Goal: Task Accomplishment & Management: Use online tool/utility

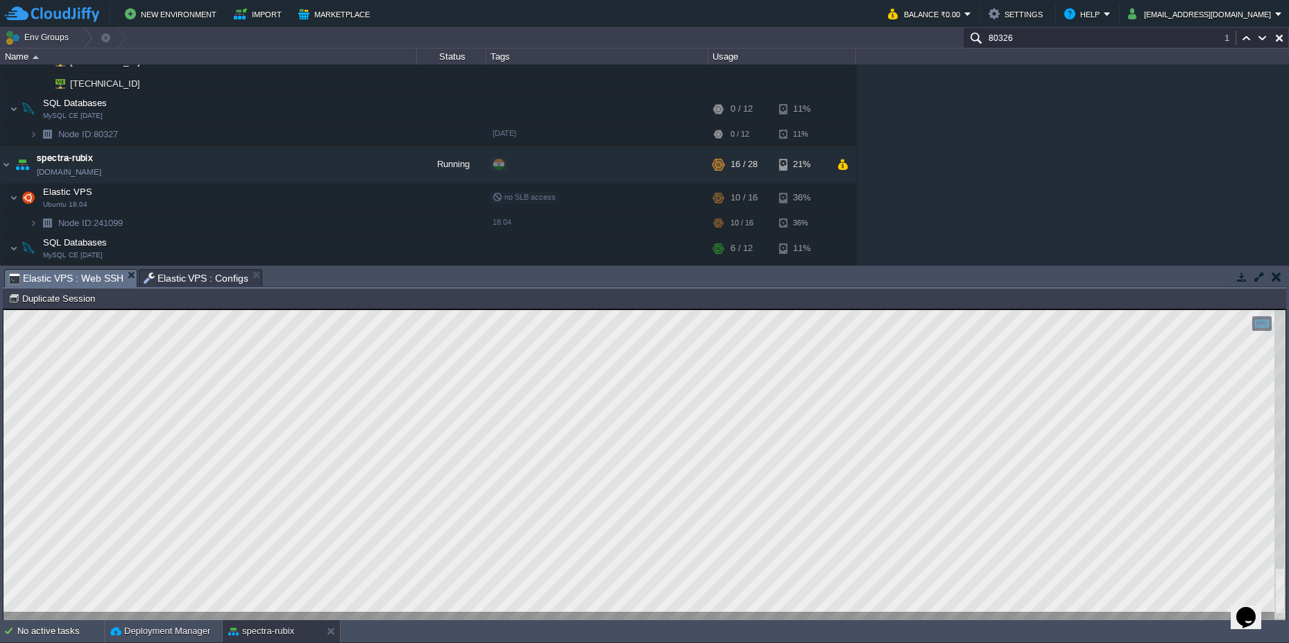
scroll to position [11, 89]
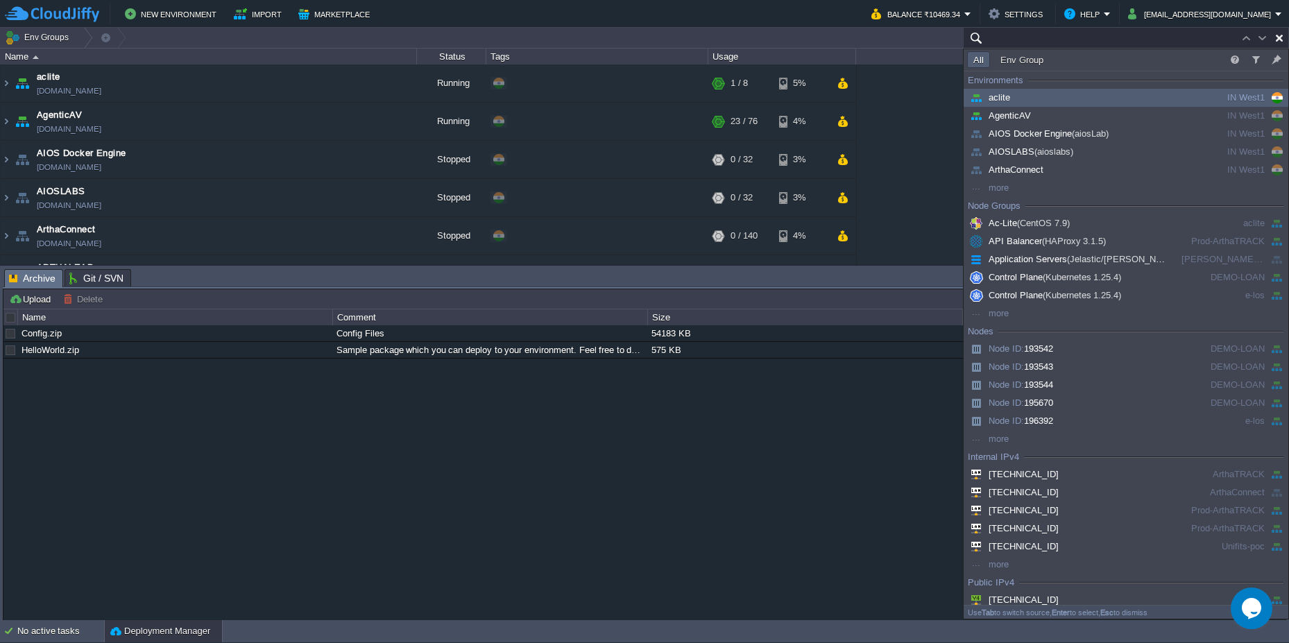
paste input "201607"
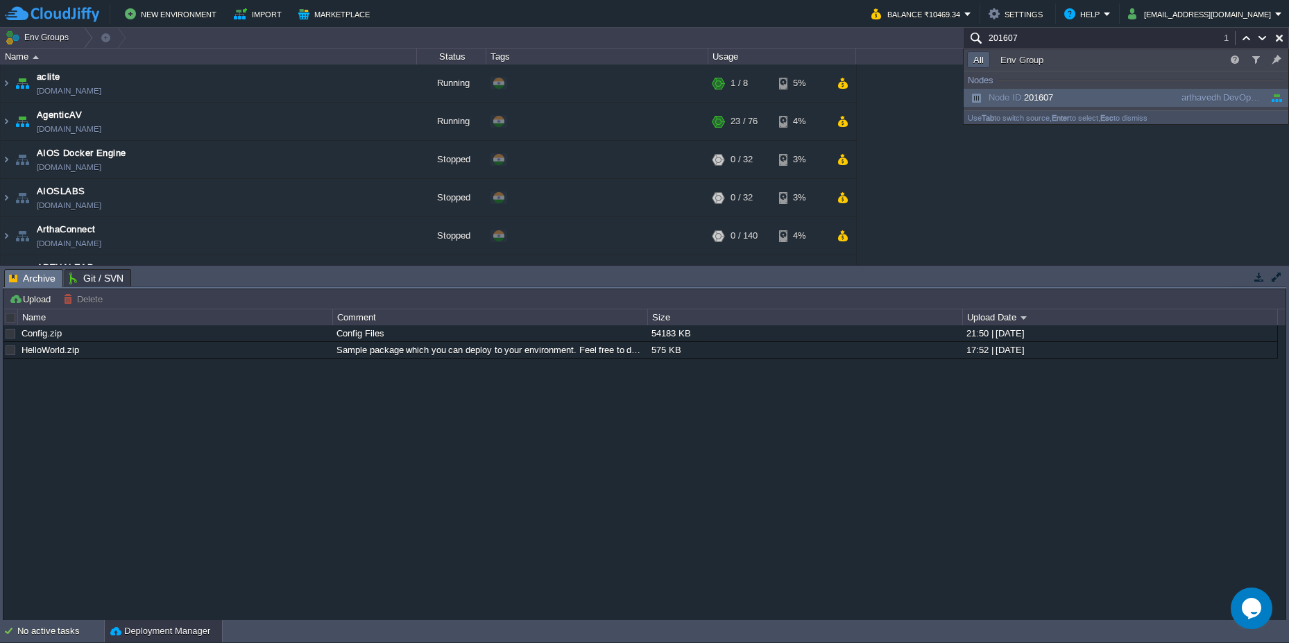
type input "201607"
click at [1055, 89] on div "Node ID: 201607 arthavedh DevOps Lab - GitLab Server" at bounding box center [1126, 98] width 325 height 18
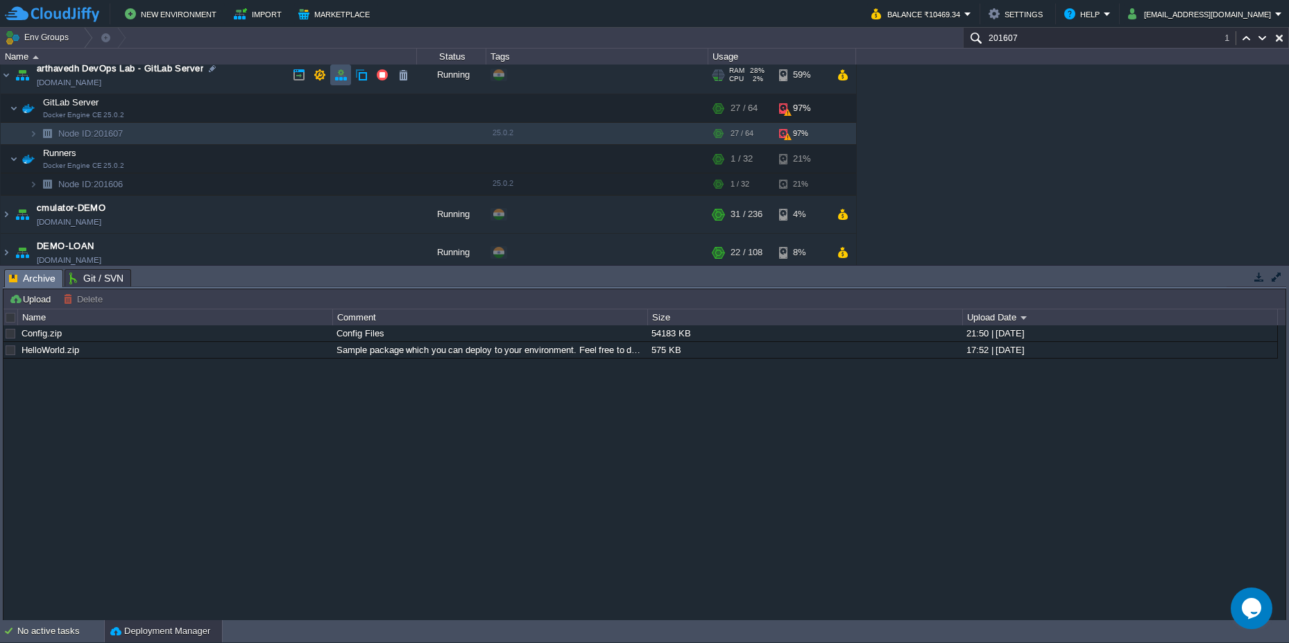
click at [345, 77] on button "button" at bounding box center [340, 75] width 12 height 12
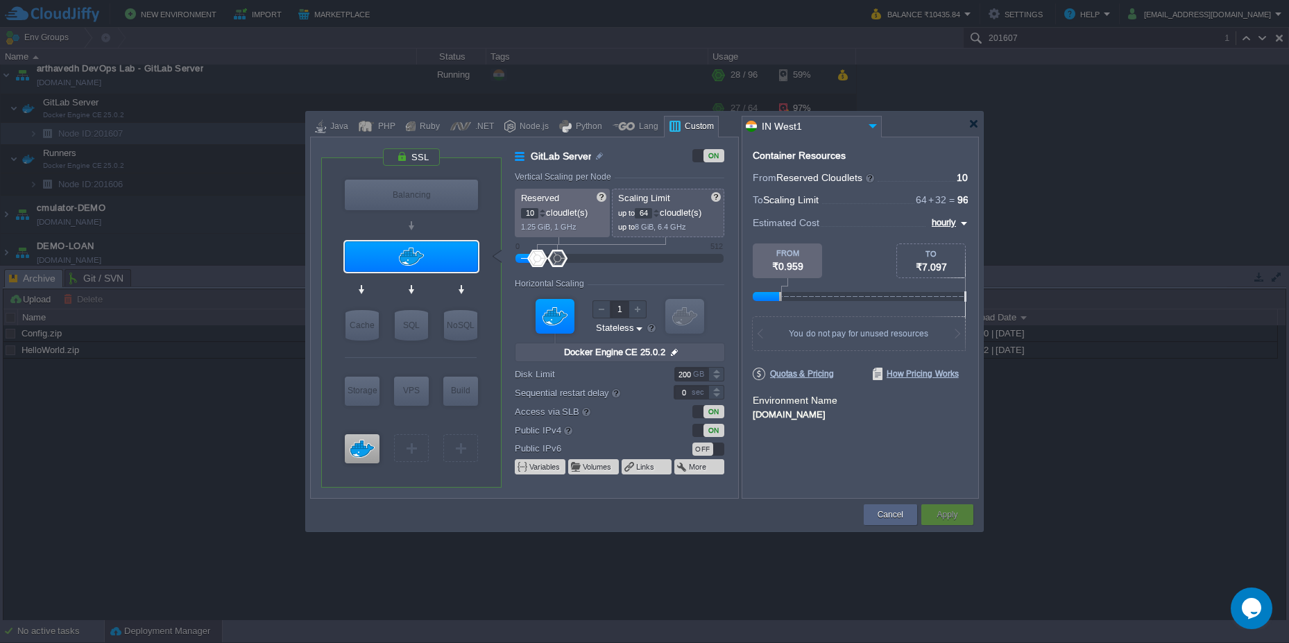
type input "Docker Image"
click at [976, 121] on div at bounding box center [973, 124] width 10 height 10
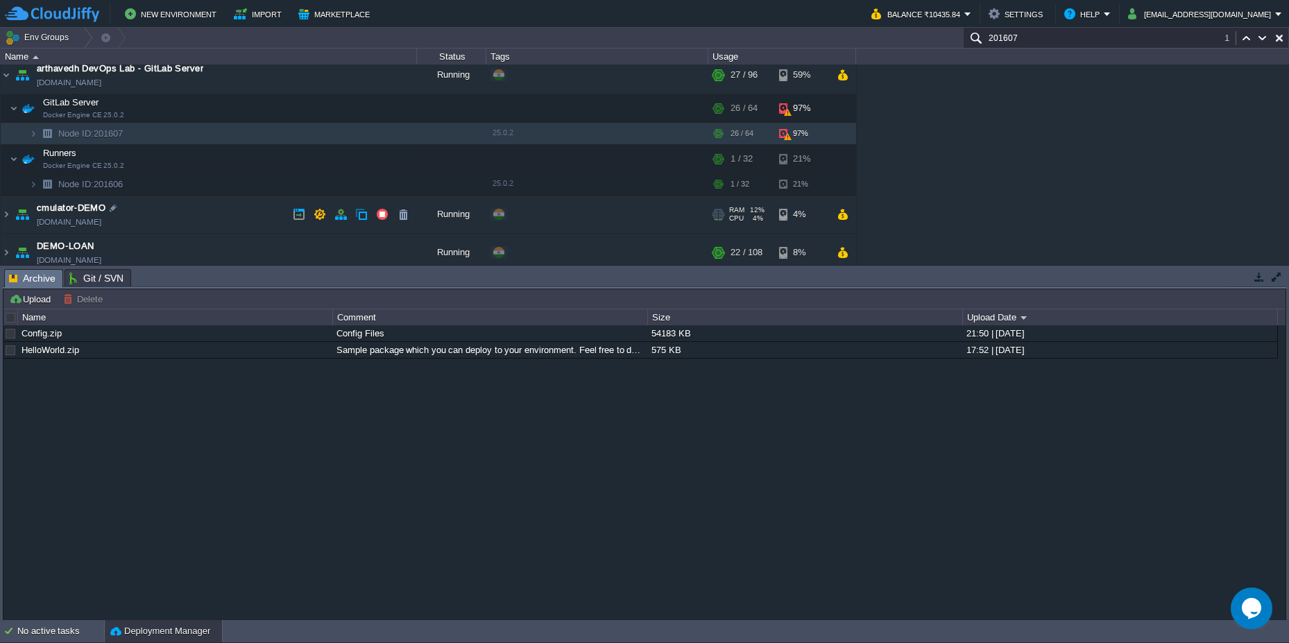
scroll to position [230, 0]
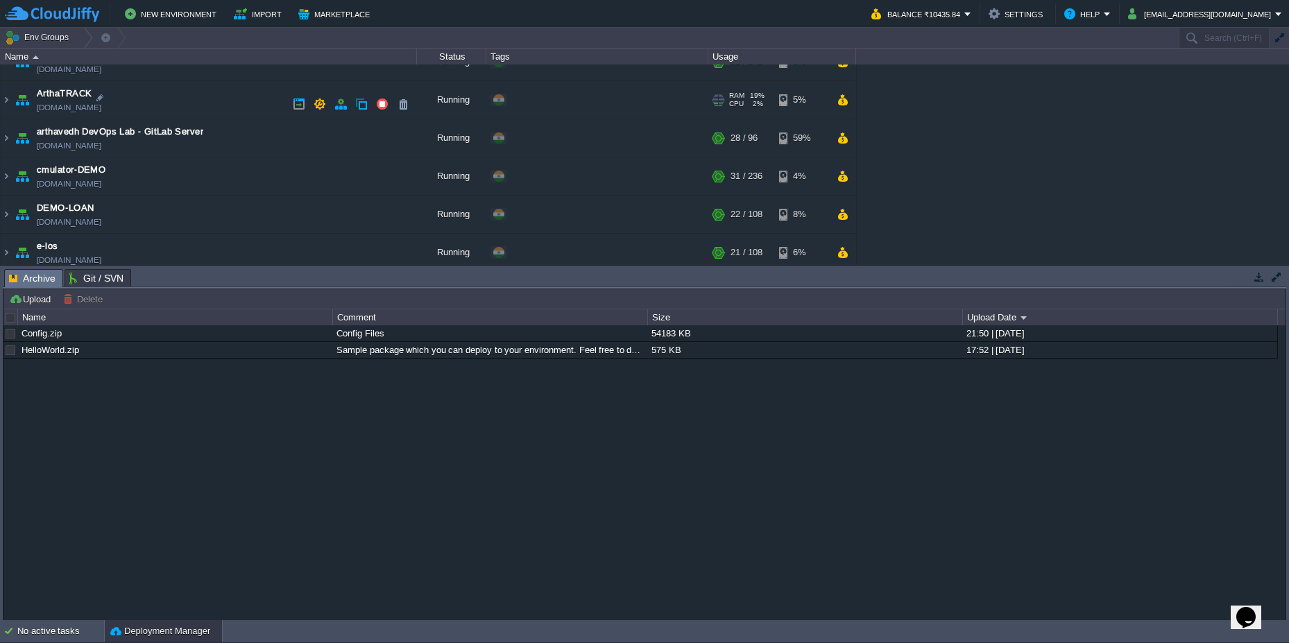
scroll to position [250, 0]
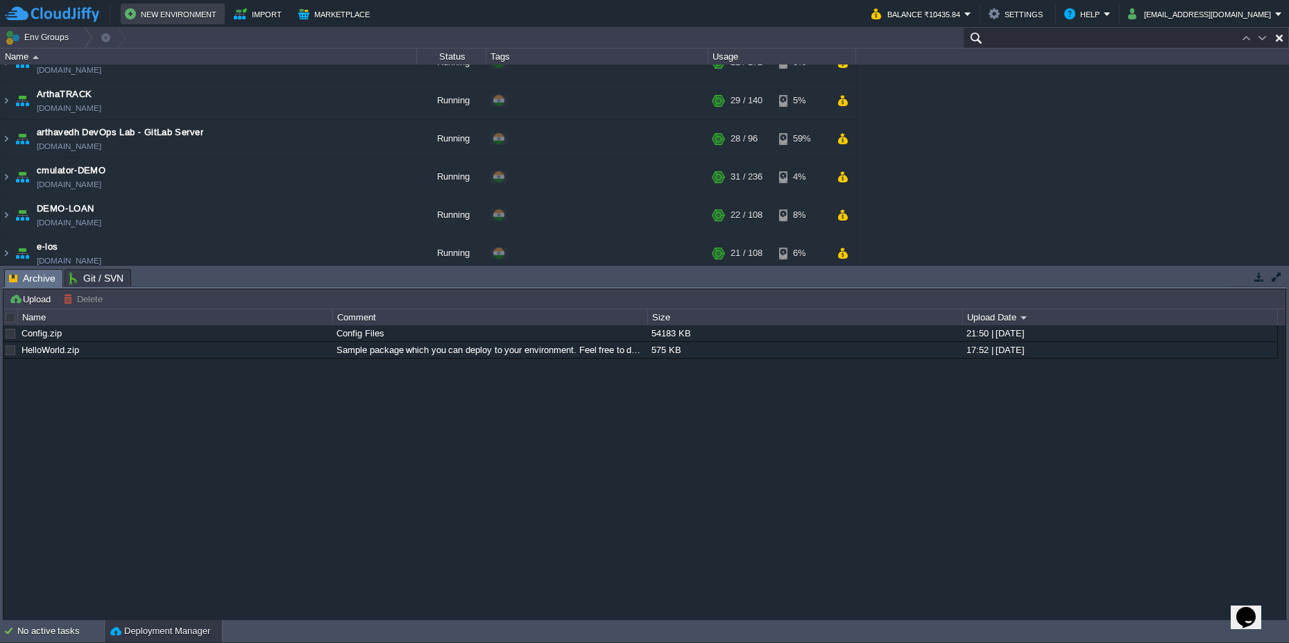
paste input "201607"
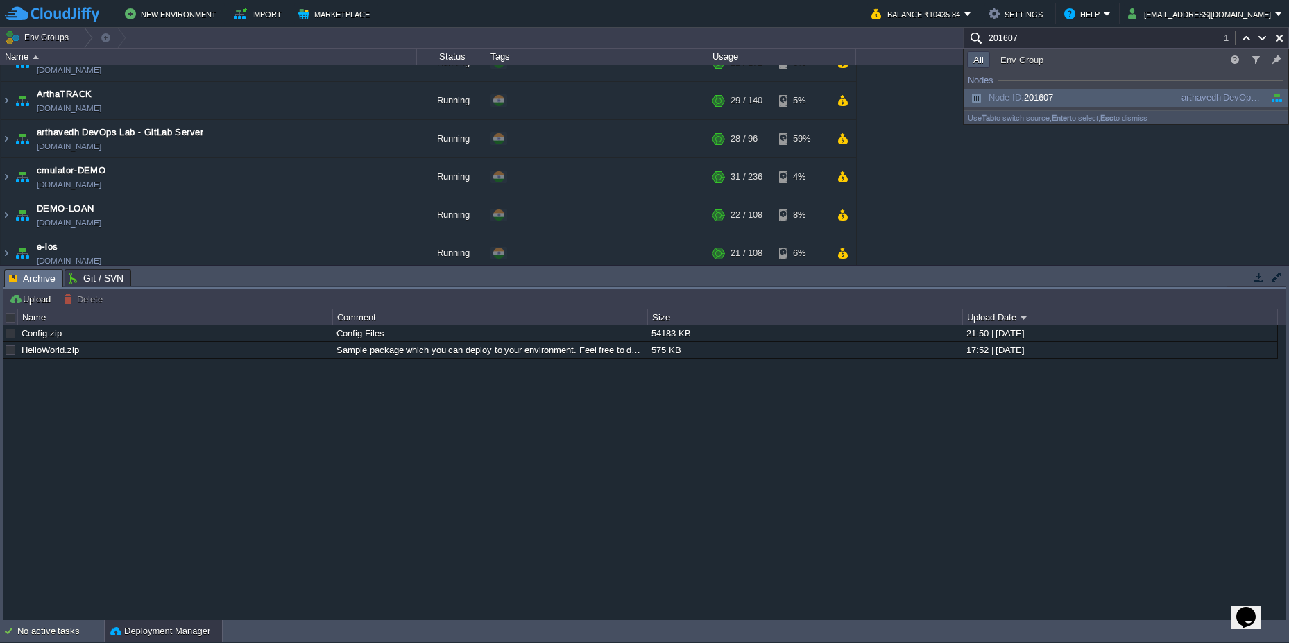
type input "201607"
click at [1041, 96] on span "Node ID: 201607" at bounding box center [1010, 97] width 86 height 10
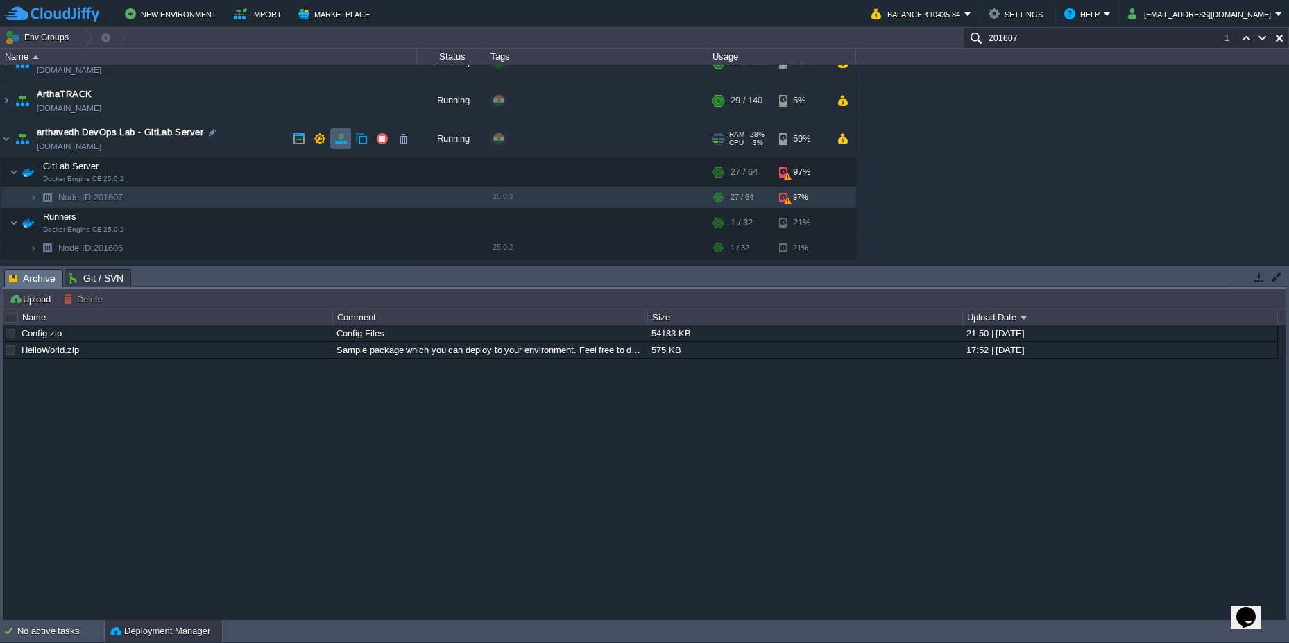
click at [334, 144] on td at bounding box center [340, 138] width 21 height 21
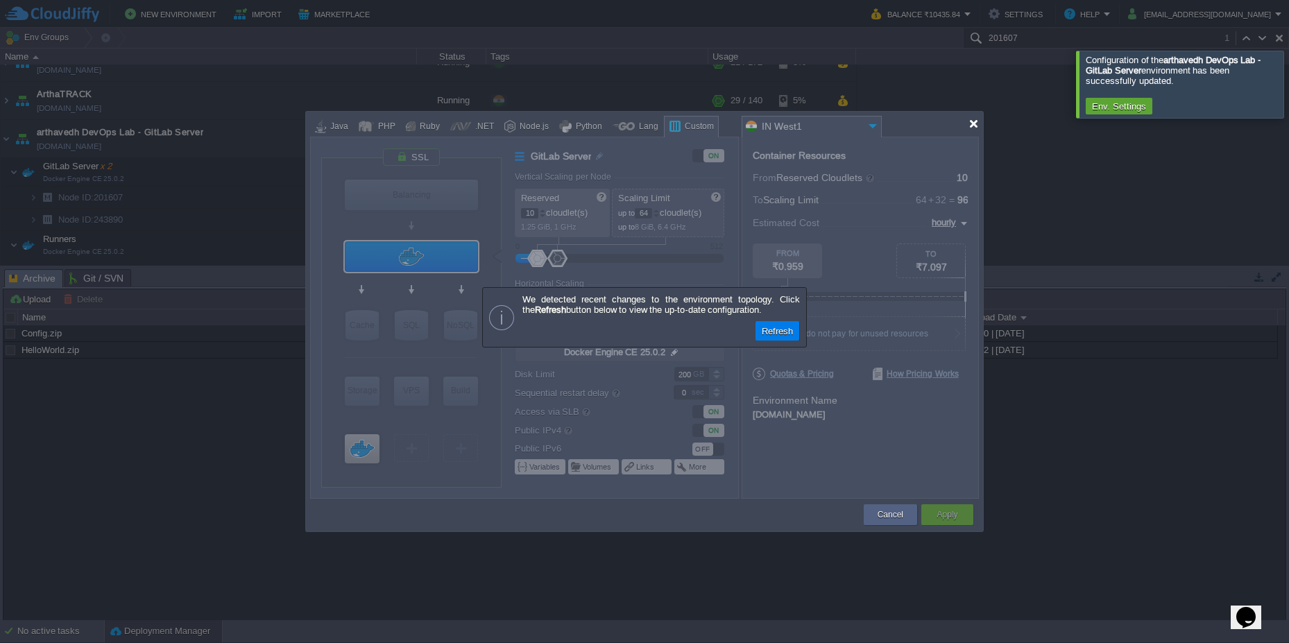
click at [976, 126] on div at bounding box center [973, 124] width 10 height 10
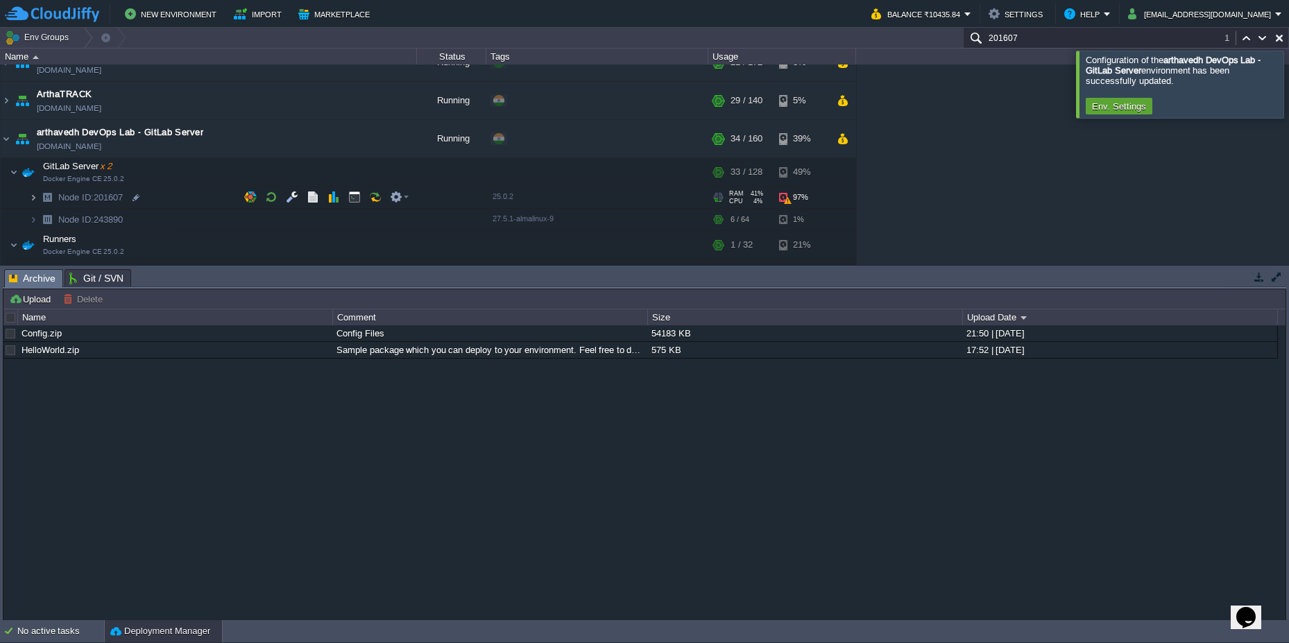
click at [30, 196] on img at bounding box center [33, 198] width 8 height 22
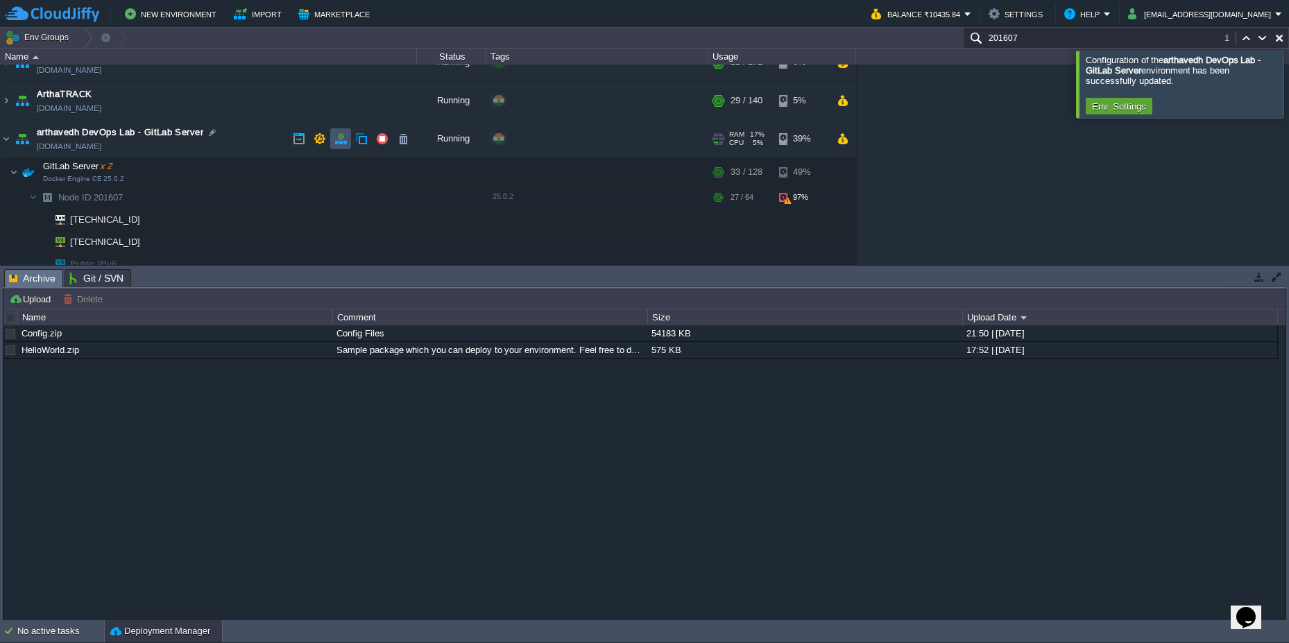
click at [335, 142] on button "button" at bounding box center [340, 138] width 12 height 12
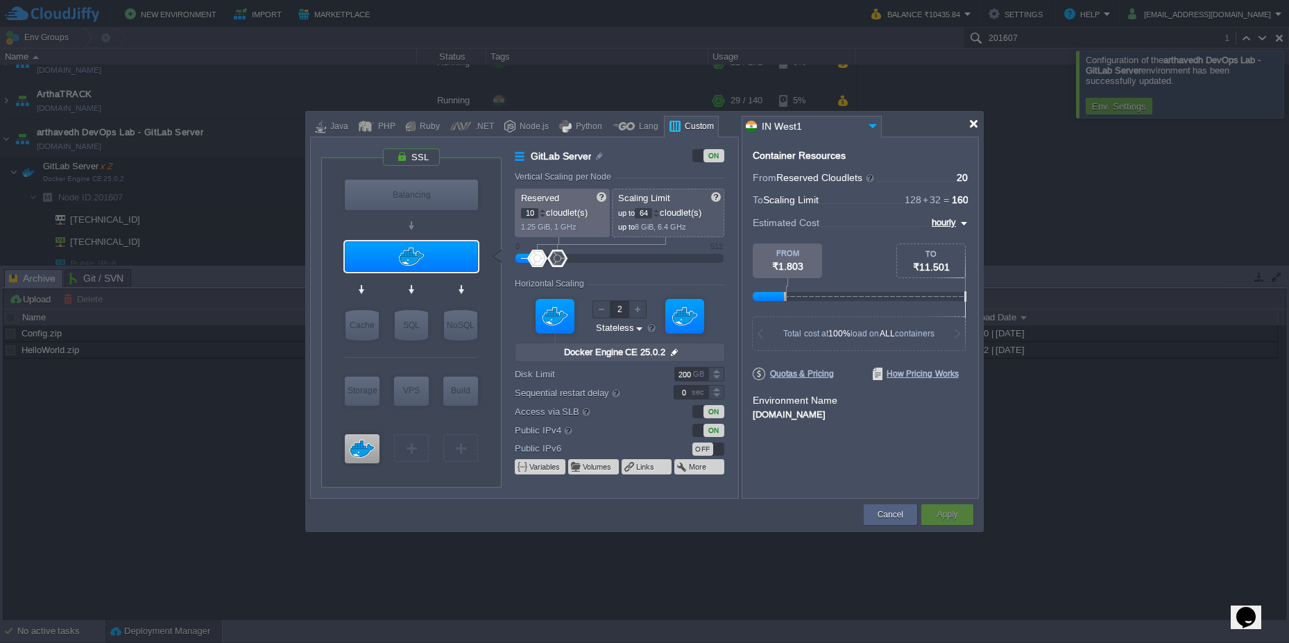
click at [977, 127] on div at bounding box center [973, 124] width 10 height 10
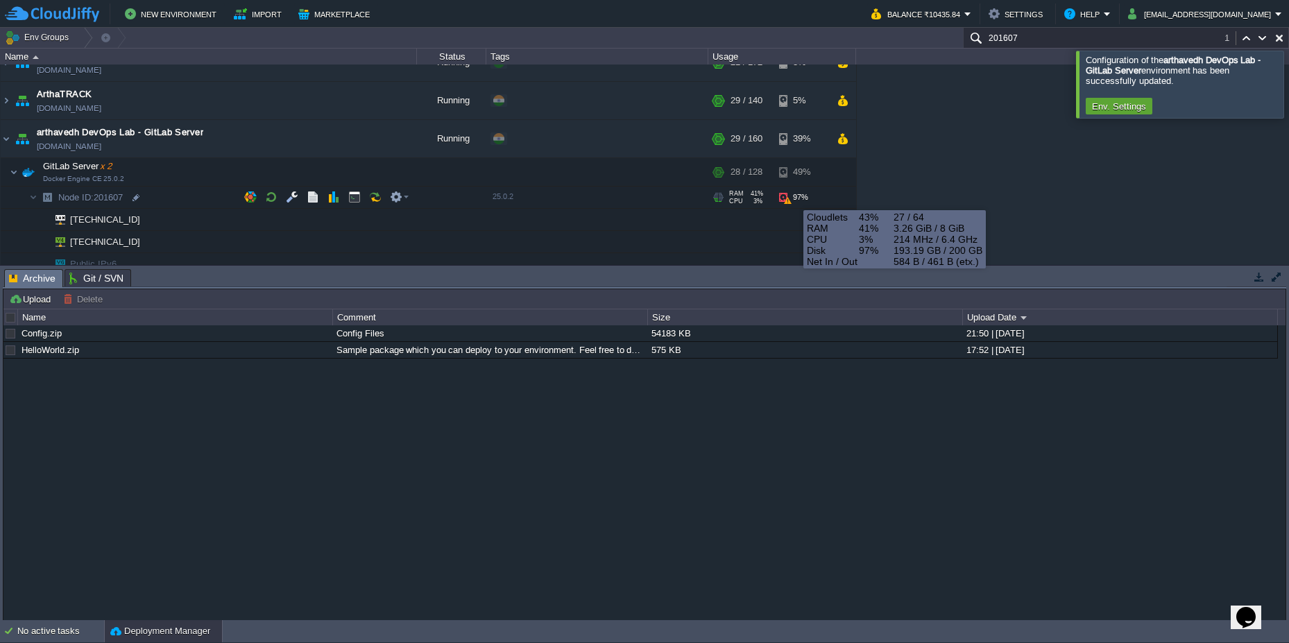
click at [793, 198] on div "97%" at bounding box center [801, 198] width 45 height 22
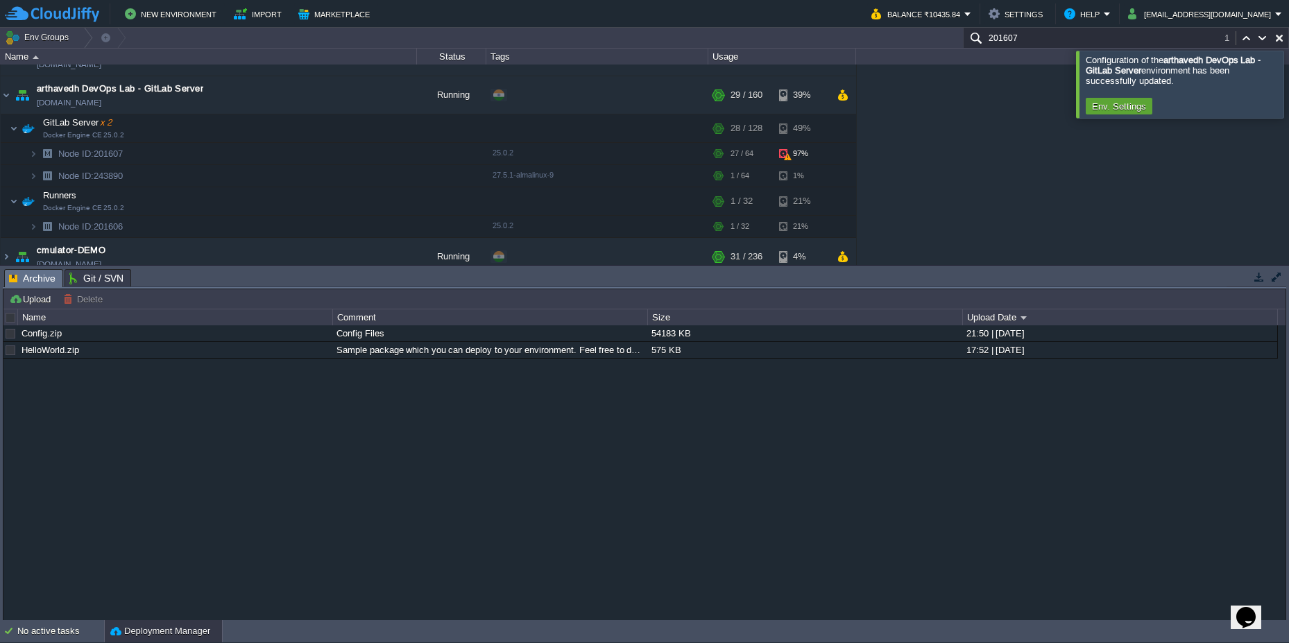
scroll to position [83, 0]
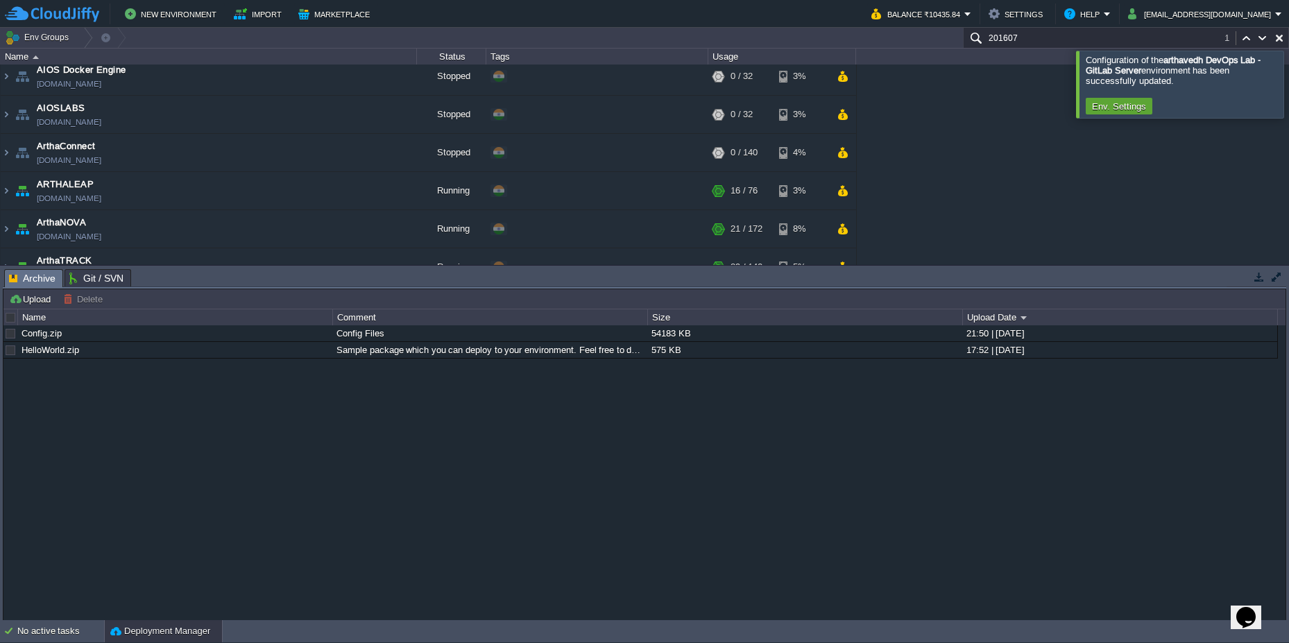
drag, startPoint x: 508, startPoint y: 289, endPoint x: 519, endPoint y: 361, distance: 73.6
click at [519, 361] on div "Upload Delete Deploy to ... Custom application packages that can be deployed to…" at bounding box center [644, 455] width 1283 height 332
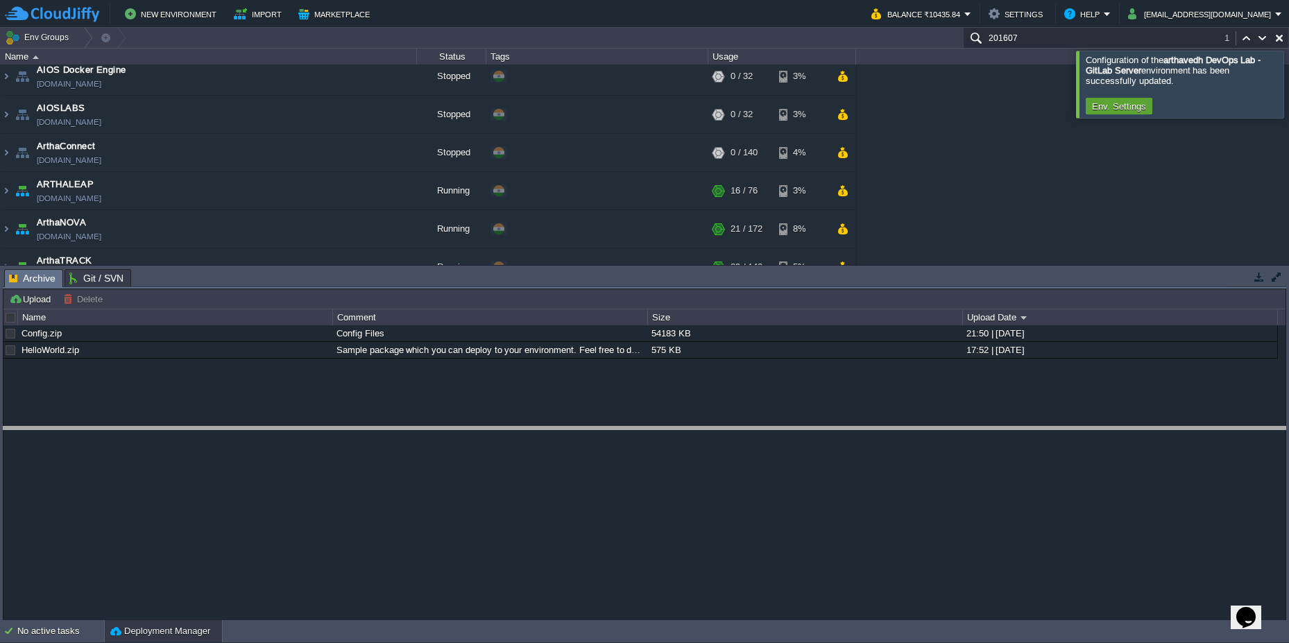
drag, startPoint x: 503, startPoint y: 284, endPoint x: 529, endPoint y: 441, distance: 159.5
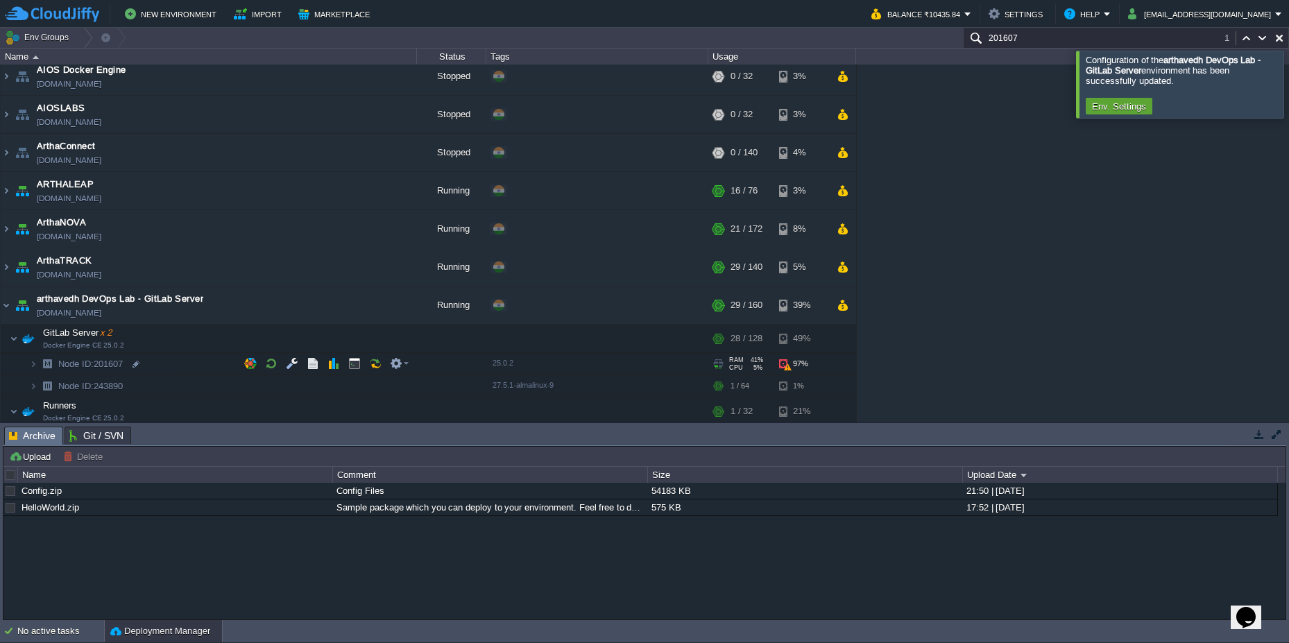
scroll to position [250, 0]
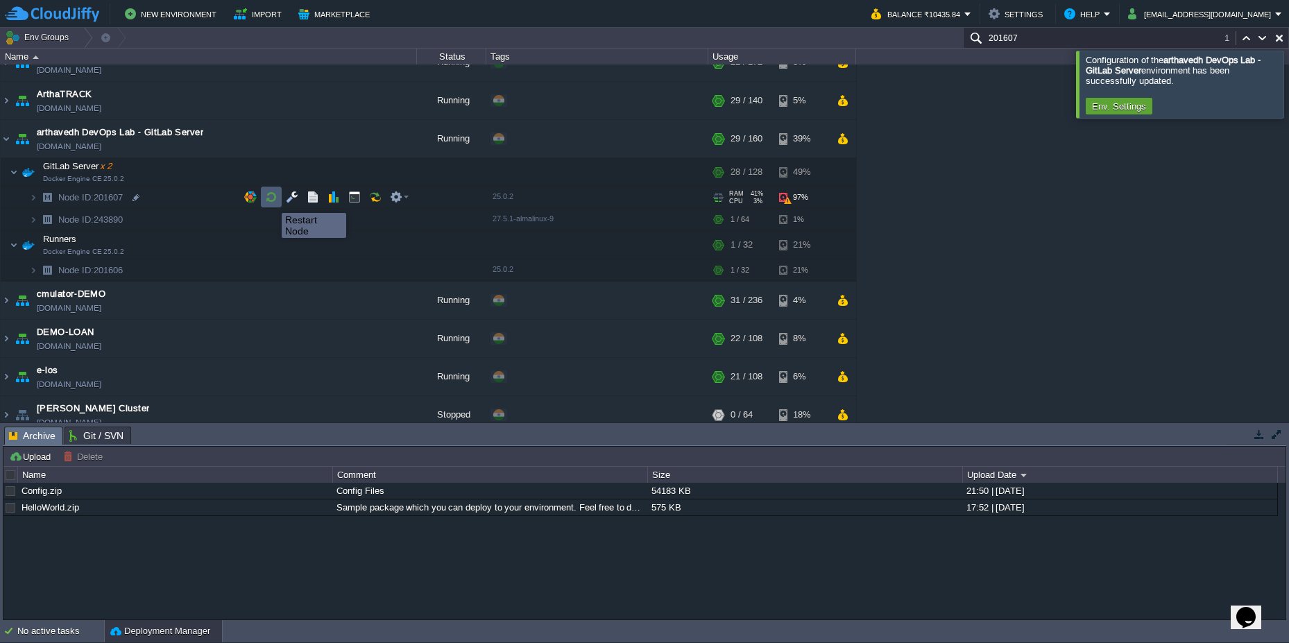
click at [271, 200] on button "button" at bounding box center [271, 197] width 12 height 12
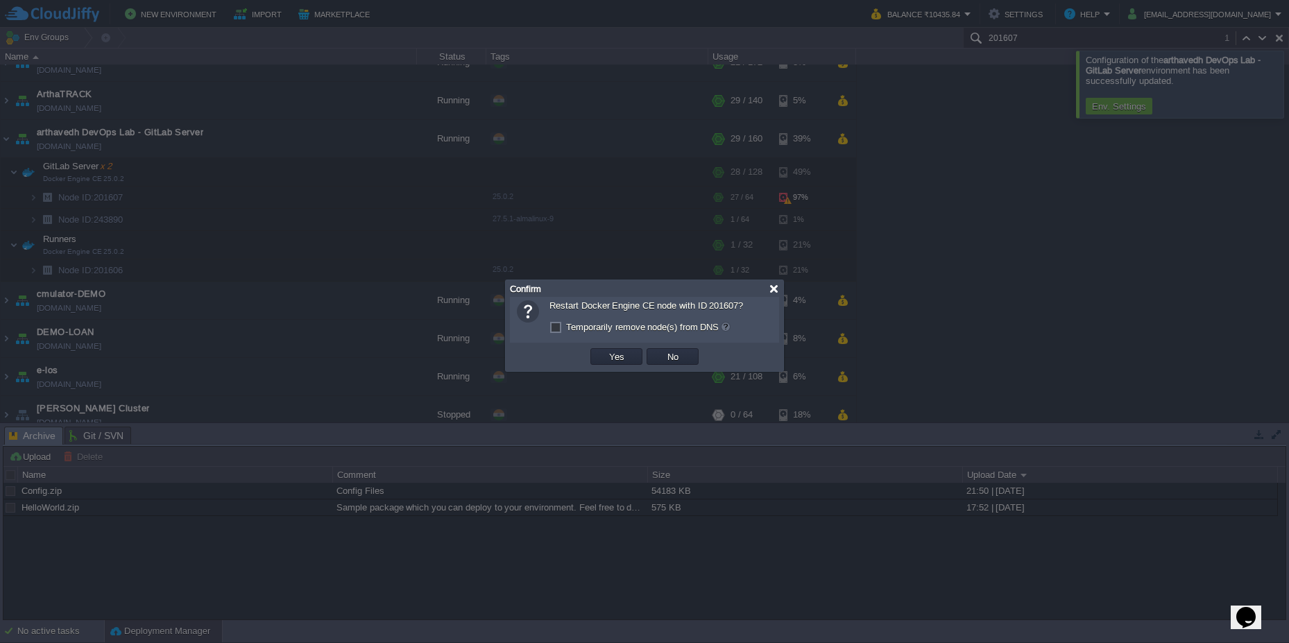
click at [773, 287] on div at bounding box center [774, 289] width 10 height 10
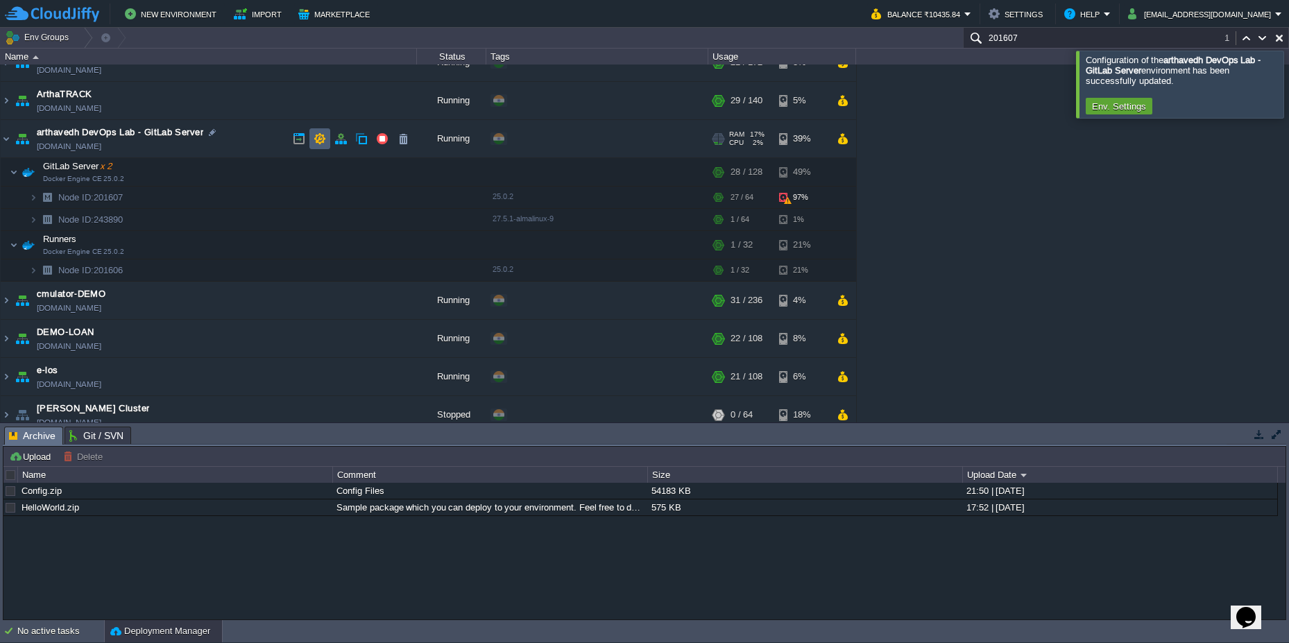
click at [326, 143] on td at bounding box center [319, 138] width 21 height 21
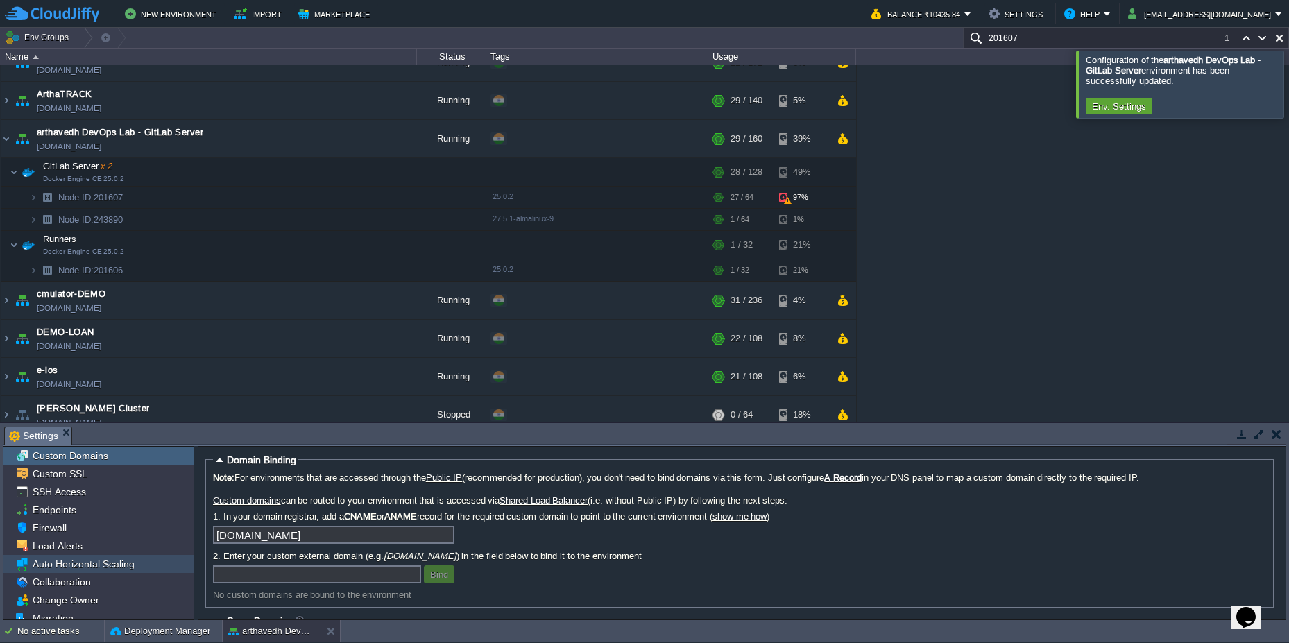
click at [94, 569] on span "Auto Horizontal Scaling" at bounding box center [83, 564] width 107 height 12
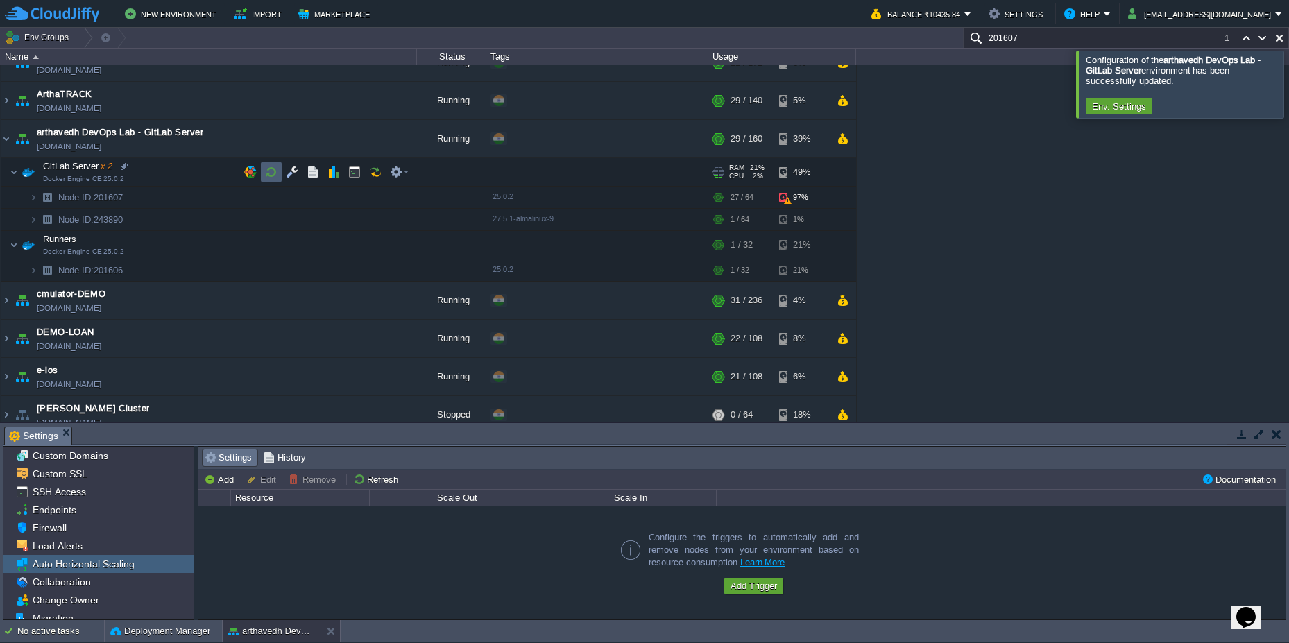
click at [280, 182] on td at bounding box center [271, 172] width 21 height 21
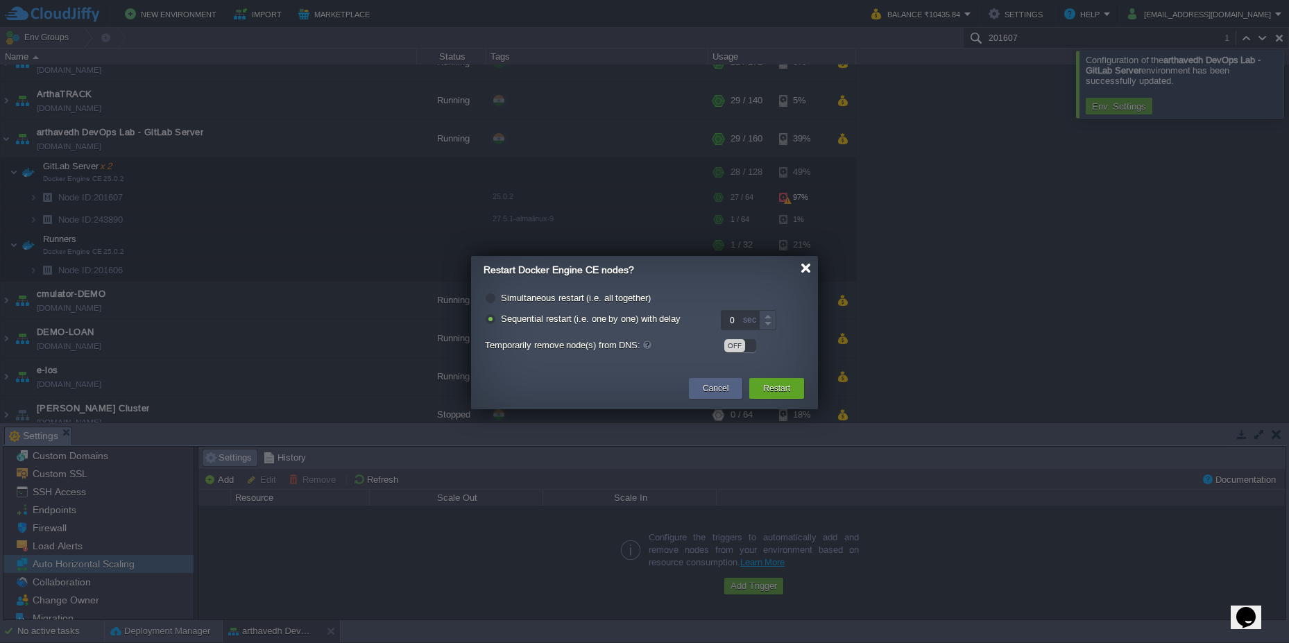
click at [806, 272] on div at bounding box center [806, 268] width 10 height 10
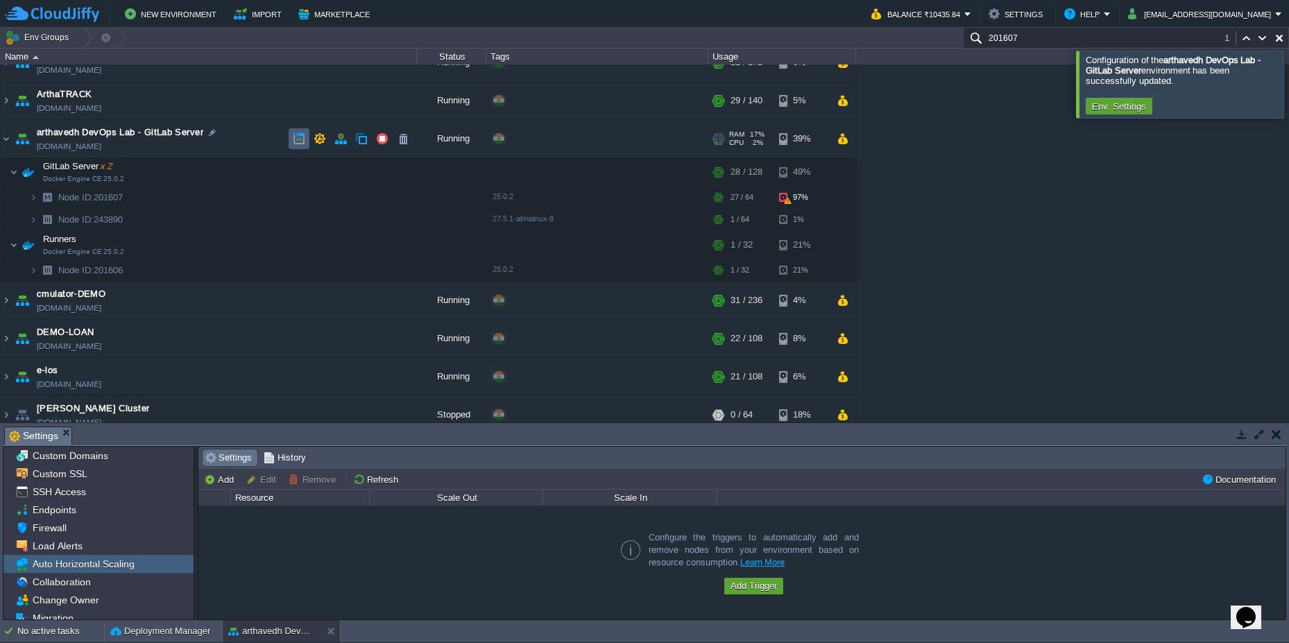
click at [299, 137] on button "button" at bounding box center [299, 138] width 12 height 12
click at [270, 171] on button "button" at bounding box center [271, 172] width 12 height 12
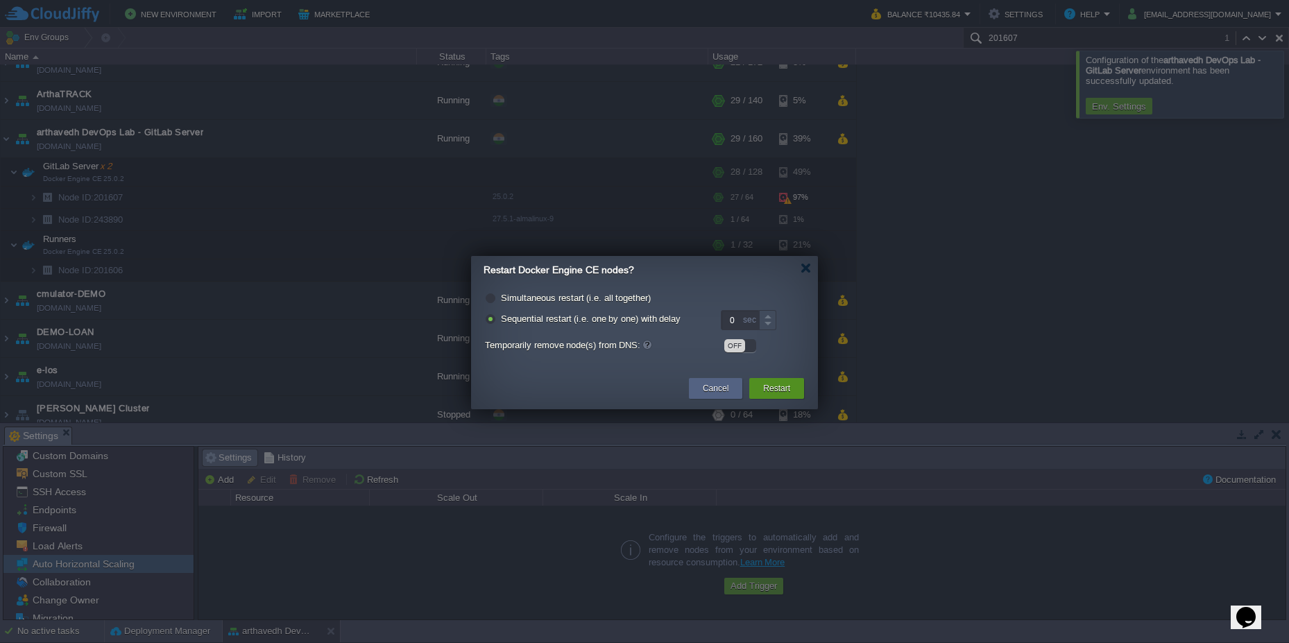
click at [781, 385] on button "Restart" at bounding box center [776, 389] width 27 height 14
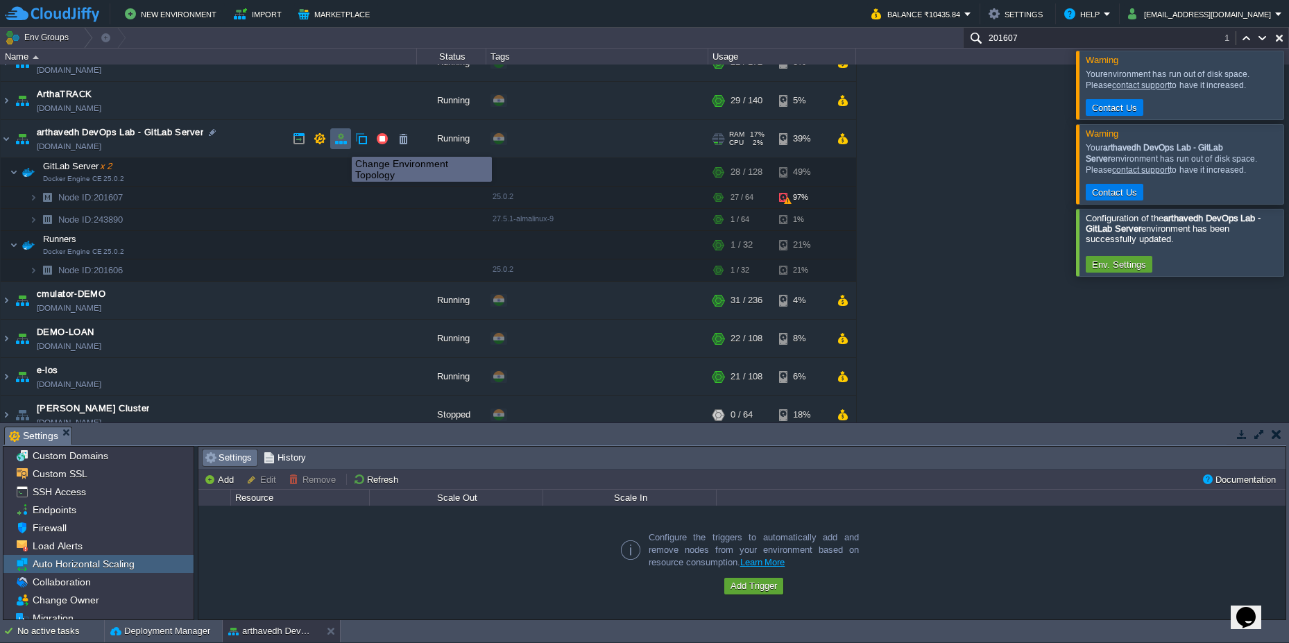
click at [341, 144] on button "button" at bounding box center [340, 138] width 12 height 12
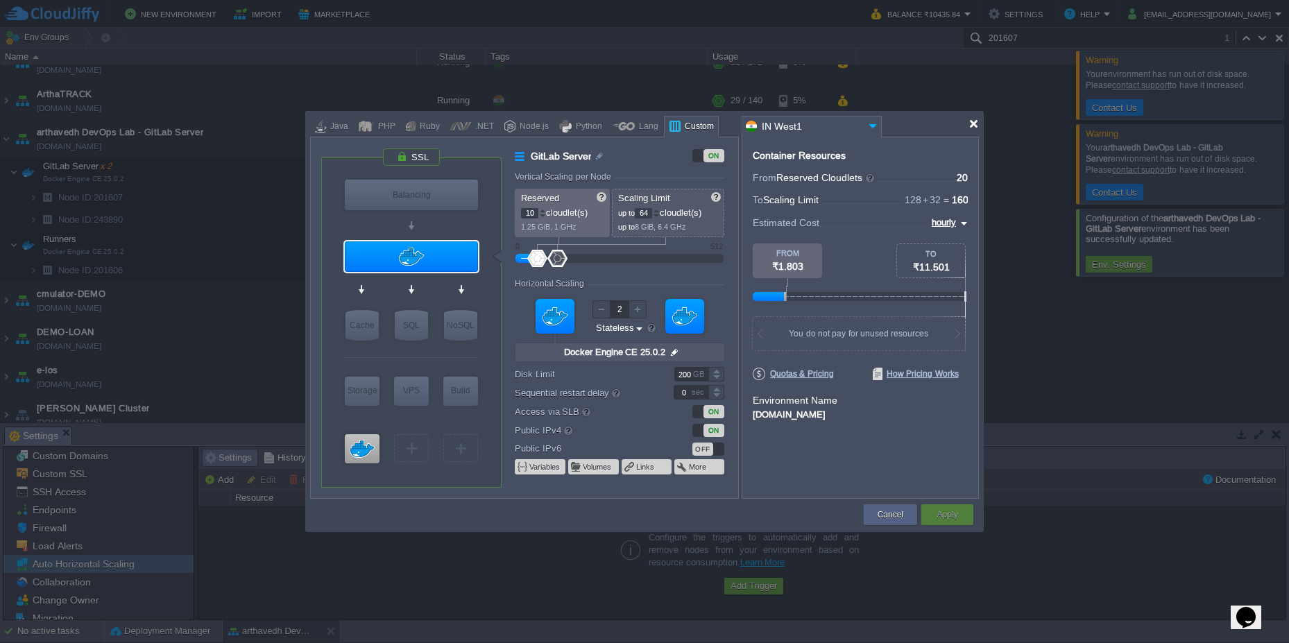
click at [975, 124] on div at bounding box center [973, 124] width 10 height 10
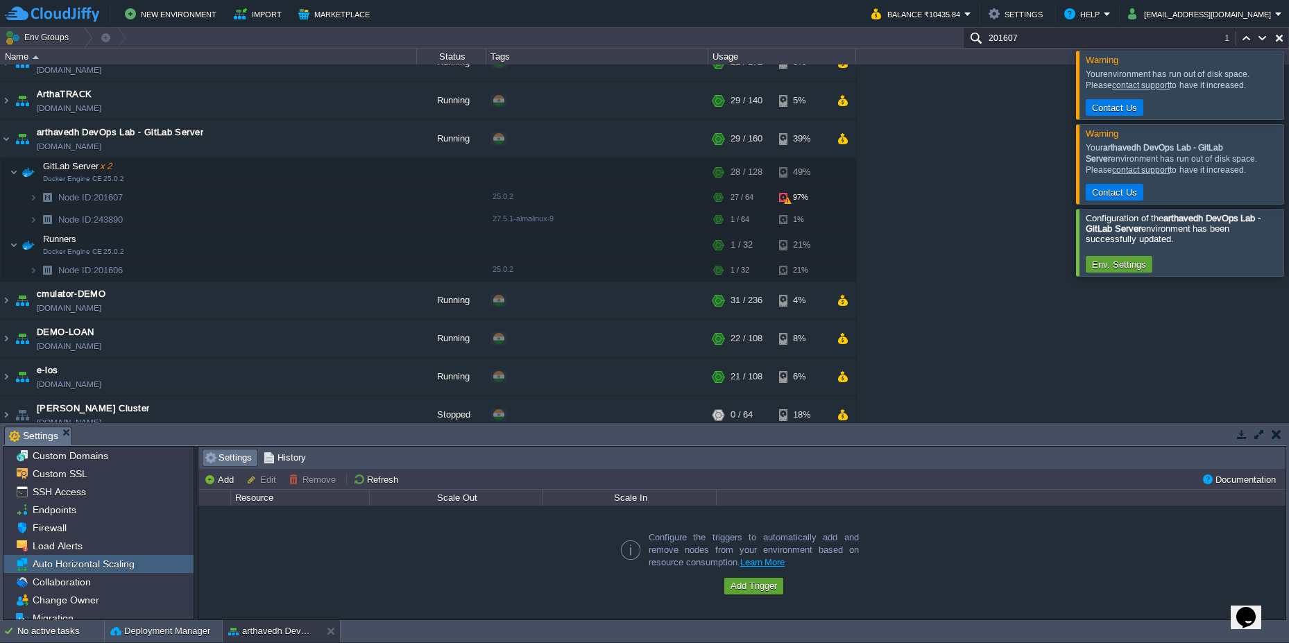
click at [1006, 41] on input "201607" at bounding box center [1126, 38] width 326 height 20
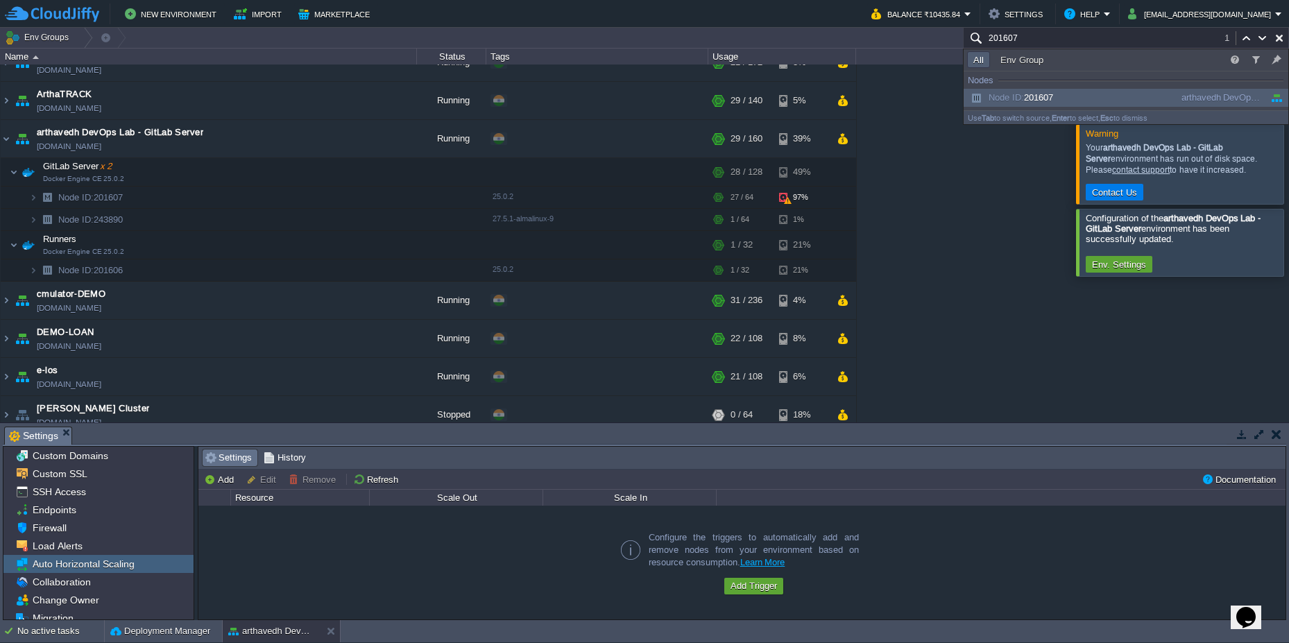
click at [1006, 41] on input "201607" at bounding box center [1126, 38] width 326 height 20
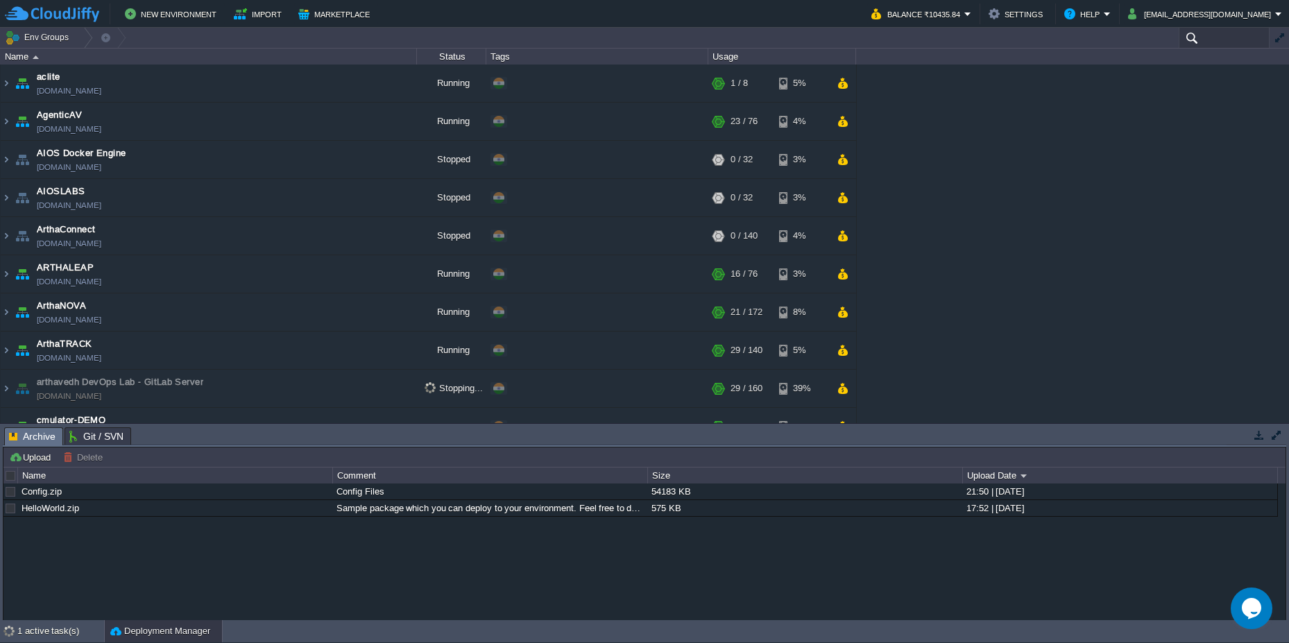
click at [1208, 36] on input "text" at bounding box center [1224, 38] width 91 height 20
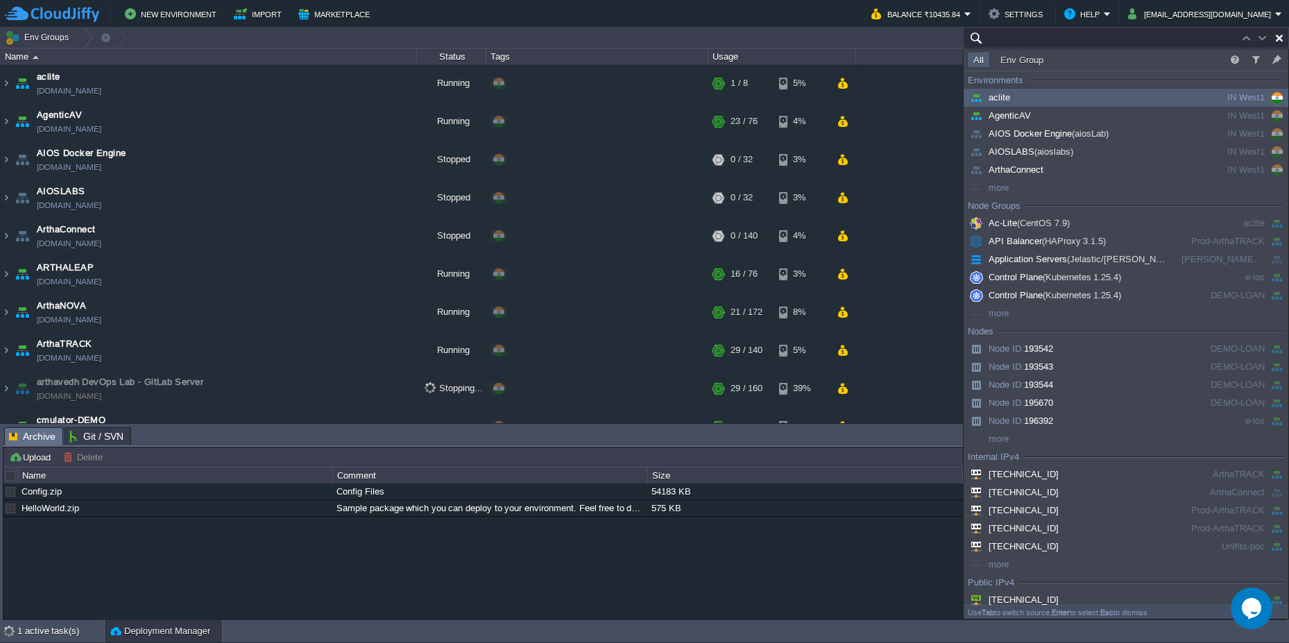
paste input "201607"
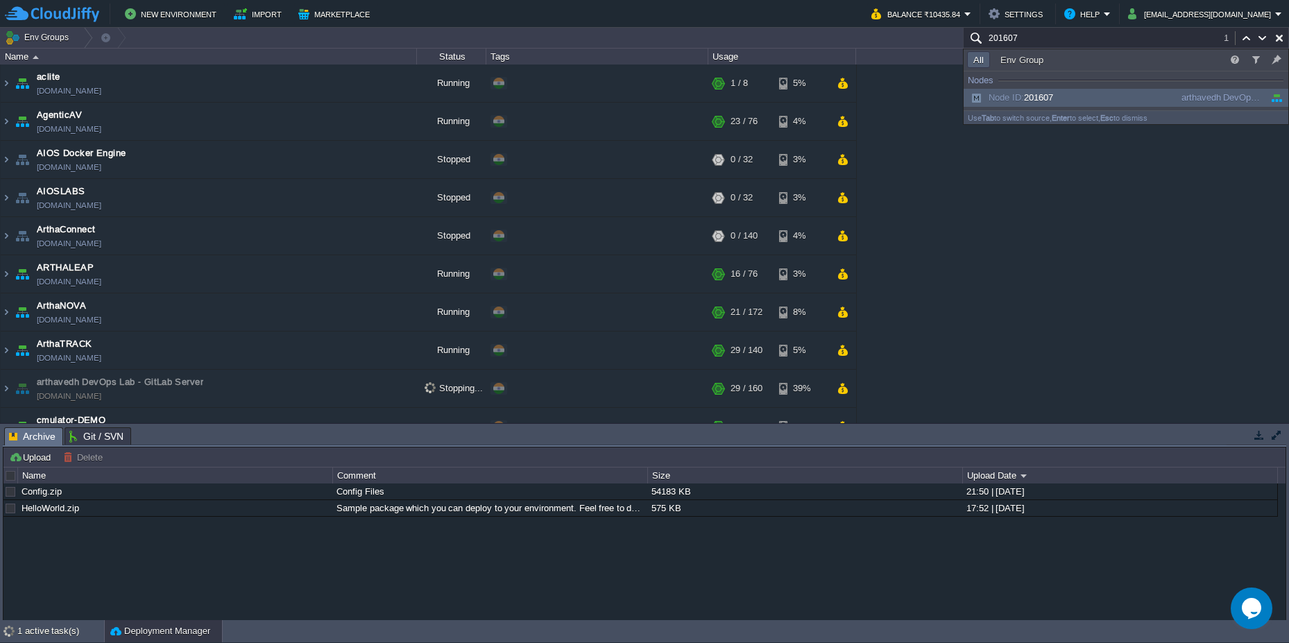
type input "201607"
click at [1053, 95] on span "Node ID: 201607" at bounding box center [1010, 97] width 86 height 10
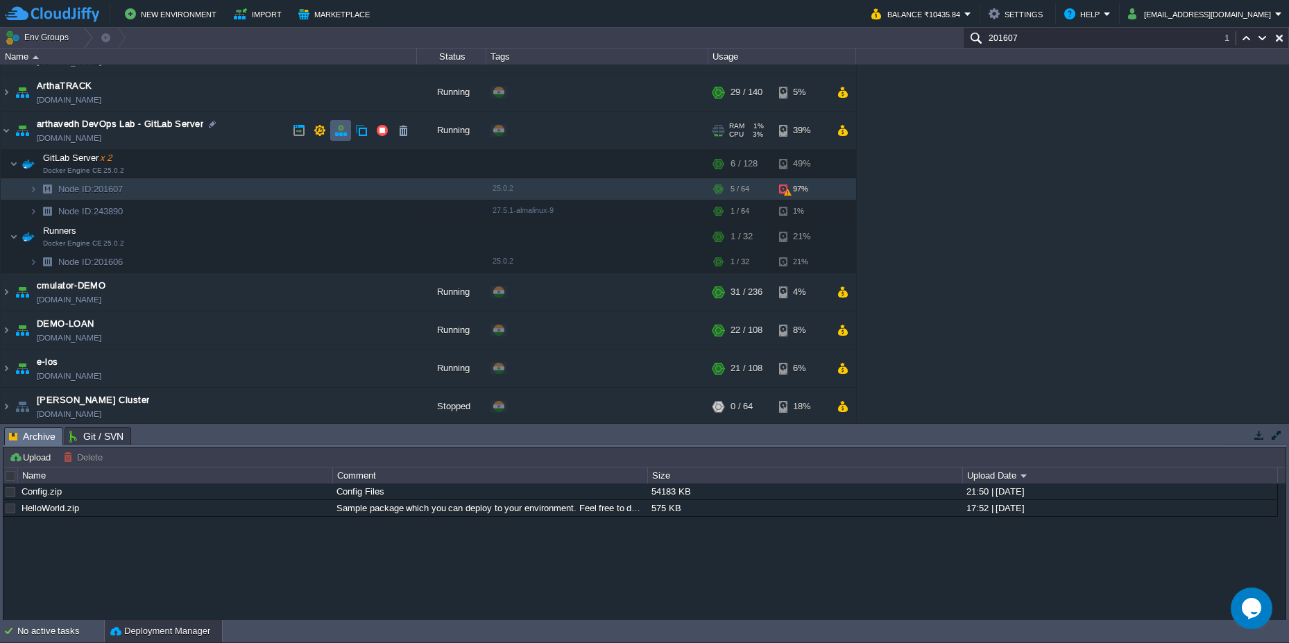
click at [345, 135] on button "button" at bounding box center [340, 130] width 12 height 12
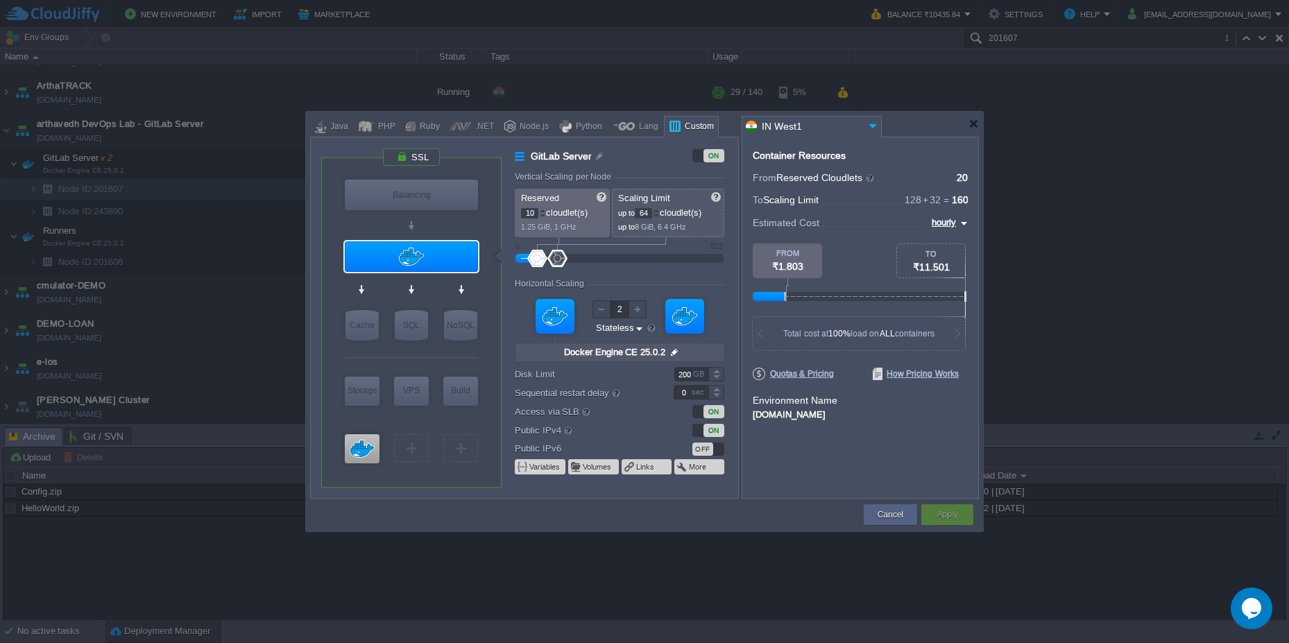
type input "200.5"
click at [717, 370] on div at bounding box center [716, 370] width 16 height 7
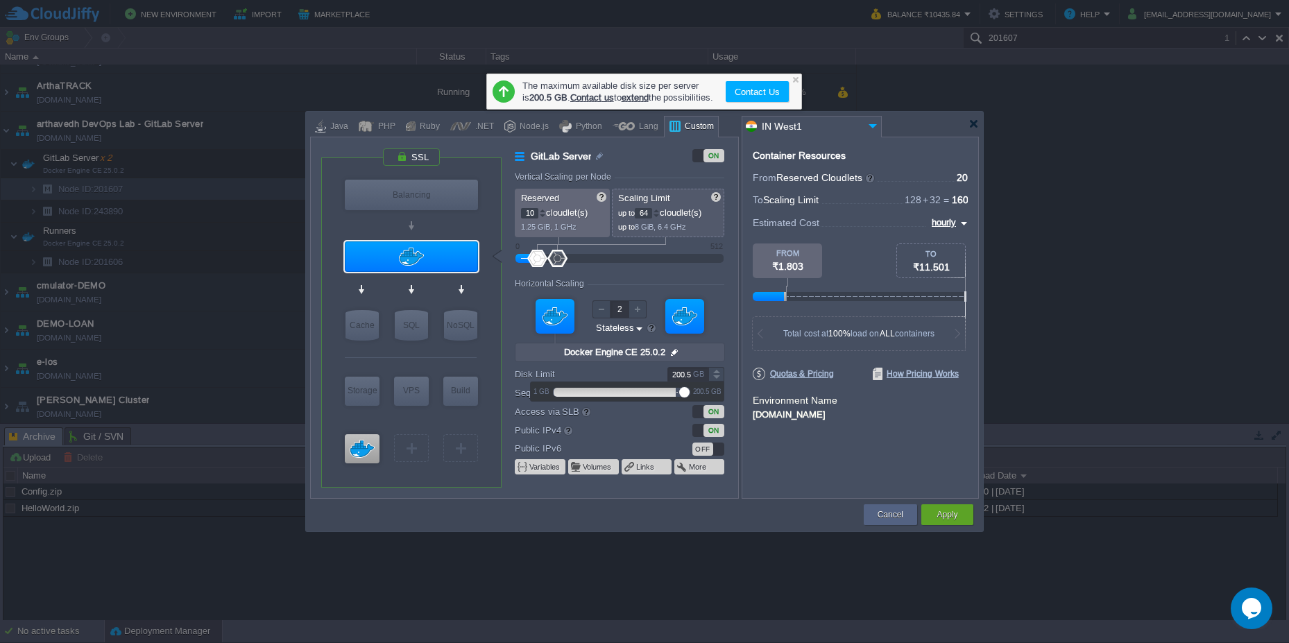
drag, startPoint x: 685, startPoint y: 392, endPoint x: 710, endPoint y: 393, distance: 24.3
click at [710, 393] on div "1 GB 200.5 GB" at bounding box center [627, 391] width 193 height 19
click at [692, 610] on div at bounding box center [644, 321] width 1289 height 643
click at [977, 127] on div at bounding box center [973, 124] width 10 height 10
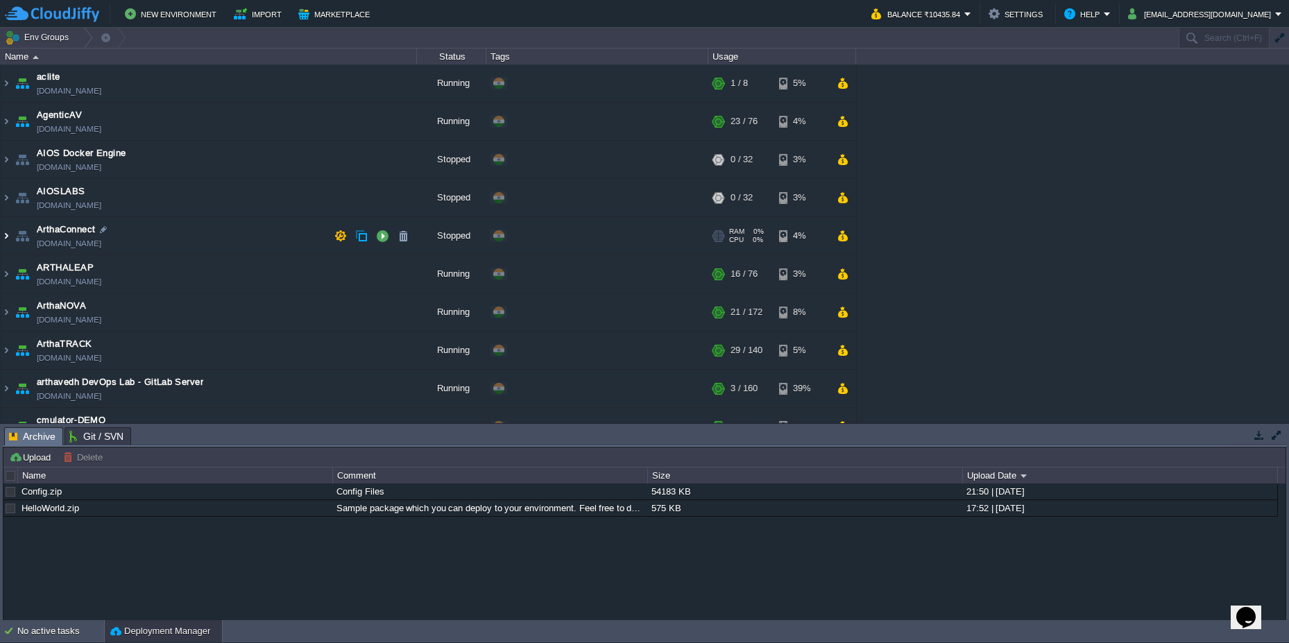
click at [6, 222] on img at bounding box center [6, 235] width 11 height 37
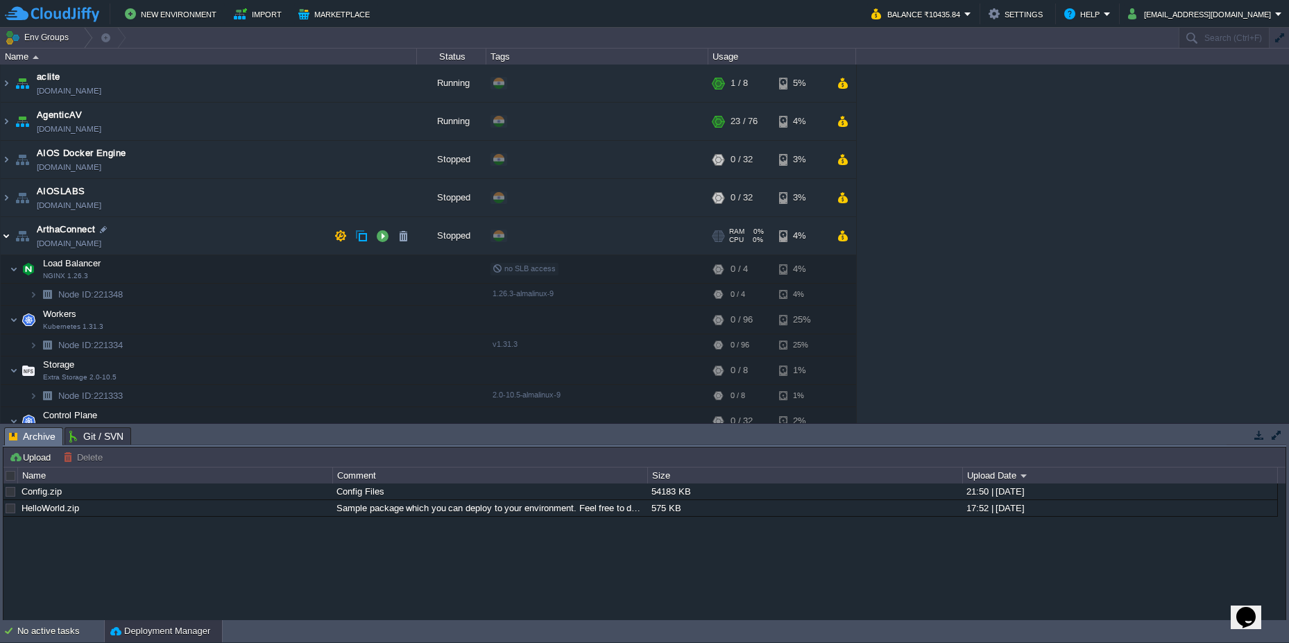
click at [8, 234] on img at bounding box center [6, 235] width 11 height 37
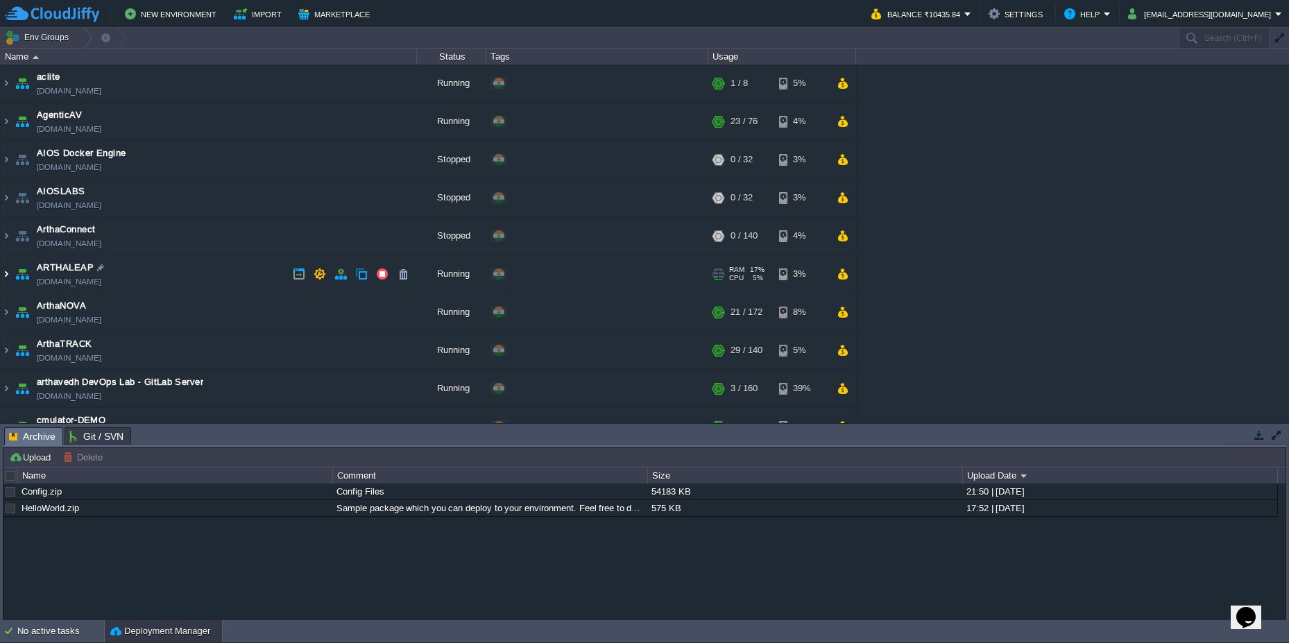
click at [7, 275] on img at bounding box center [6, 273] width 11 height 37
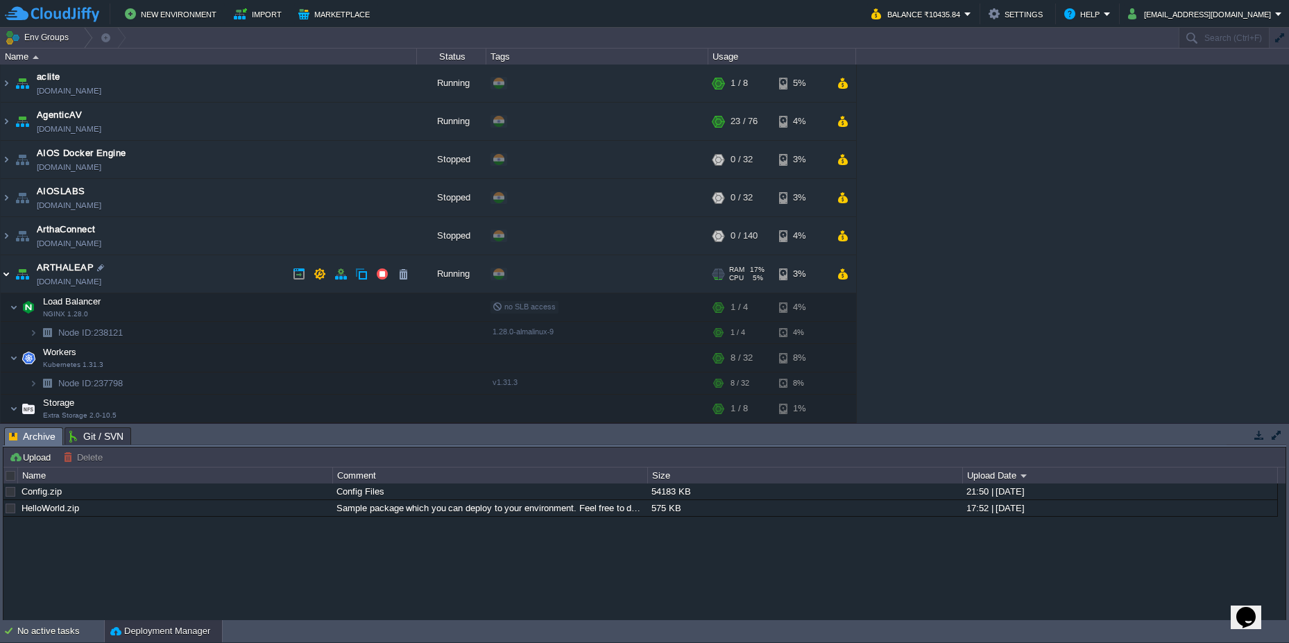
click at [7, 275] on img at bounding box center [6, 273] width 11 height 37
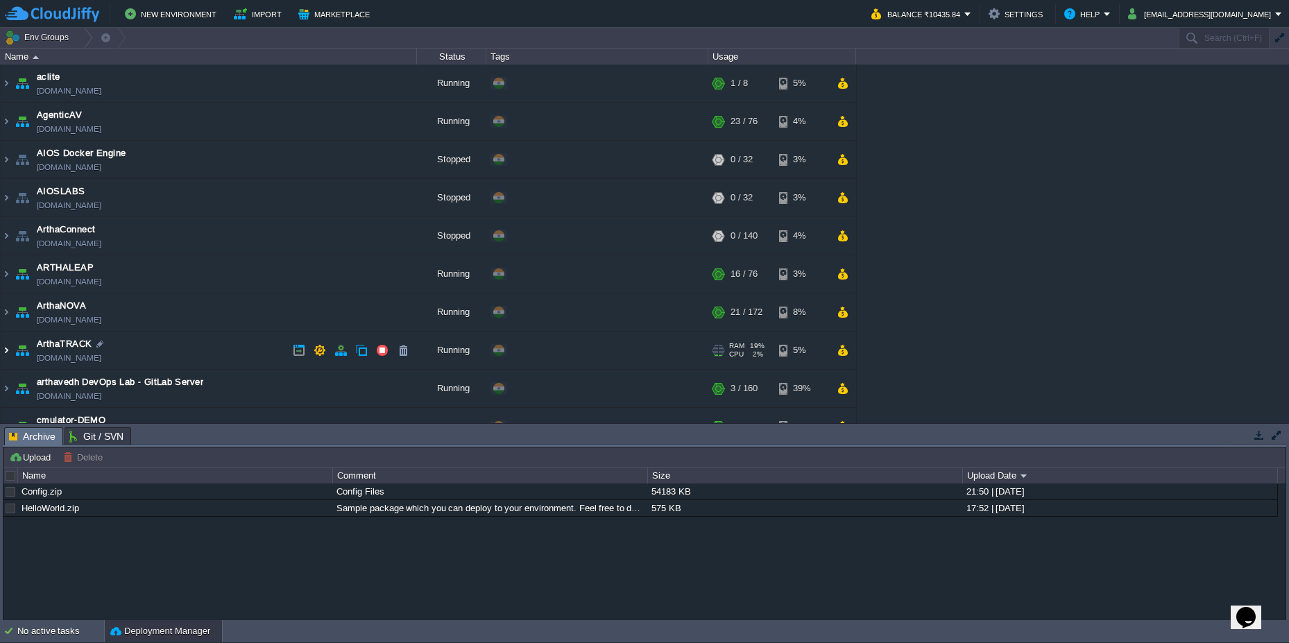
click at [1, 352] on img at bounding box center [6, 350] width 11 height 37
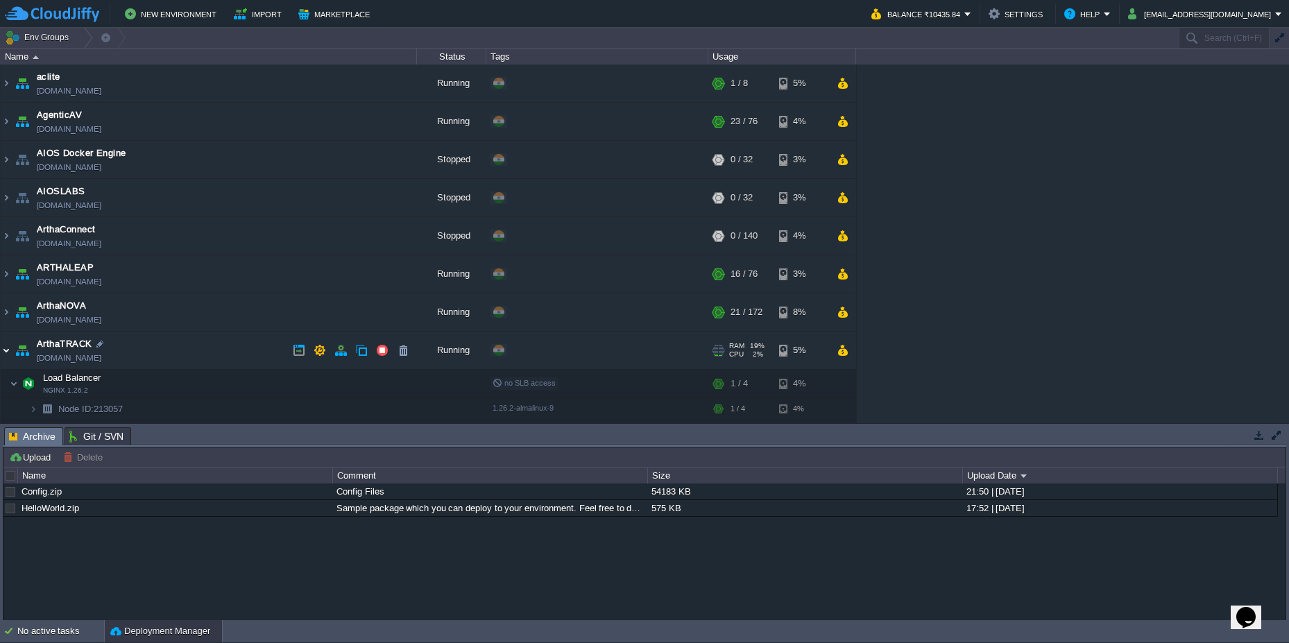
click at [1, 352] on img at bounding box center [6, 350] width 11 height 37
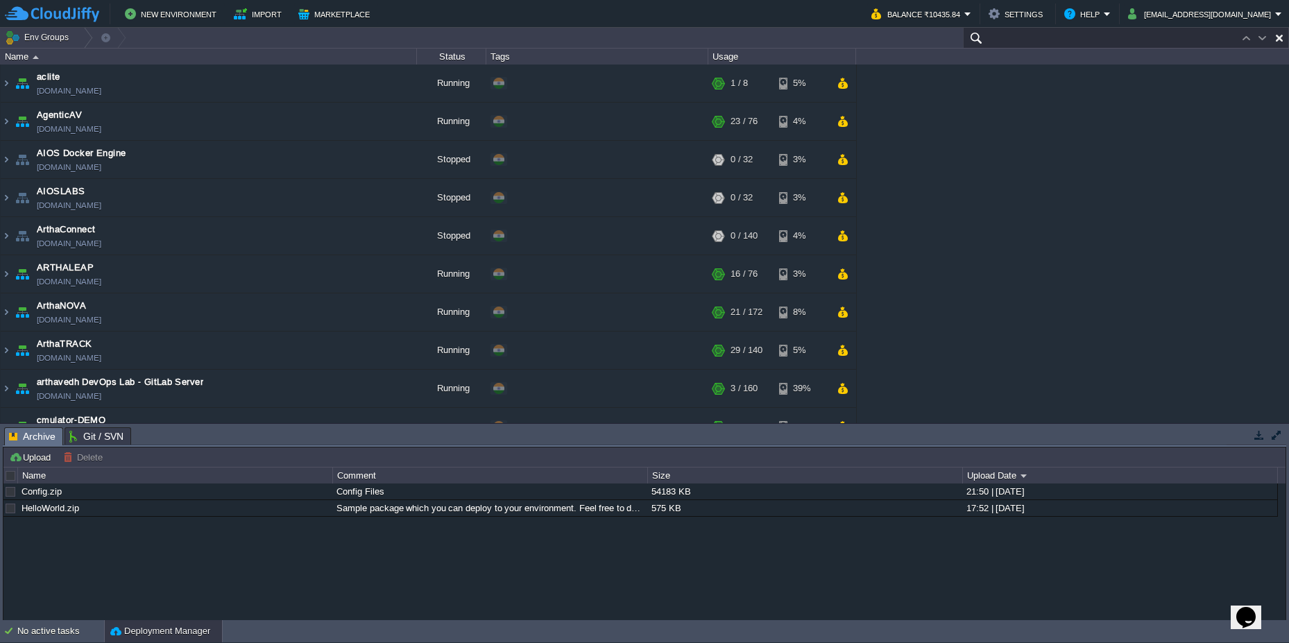
paste input "201607"
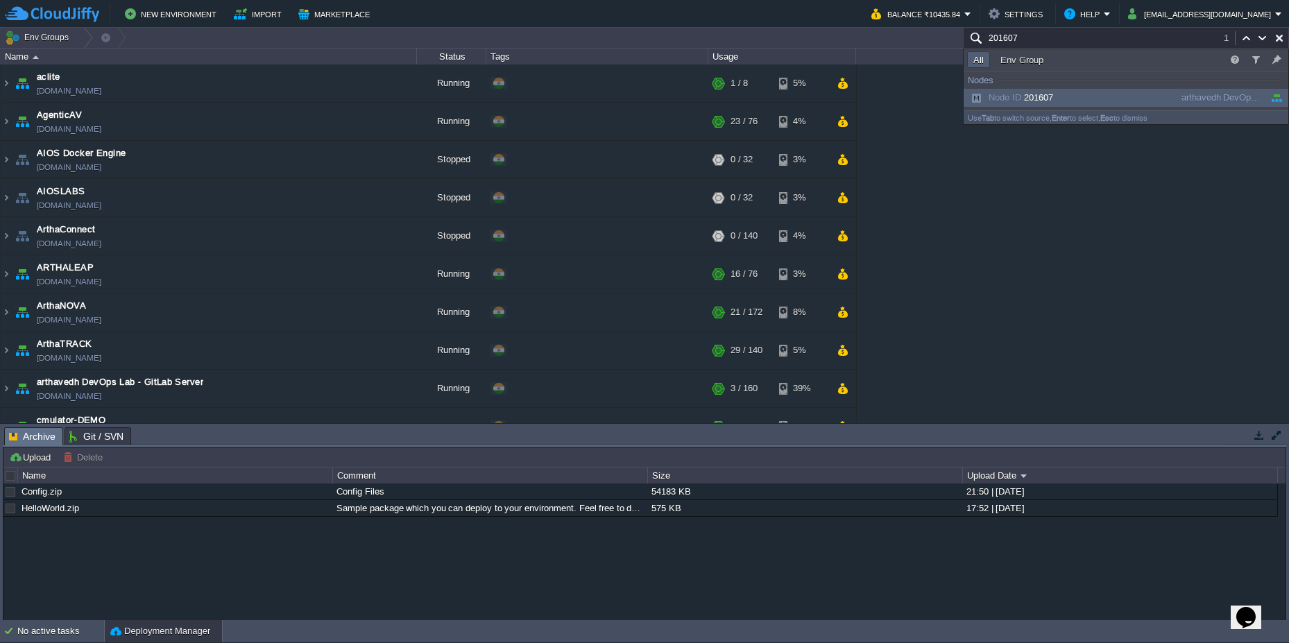
type input "201607"
click at [1053, 101] on span "Node ID: 201607" at bounding box center [1010, 97] width 86 height 10
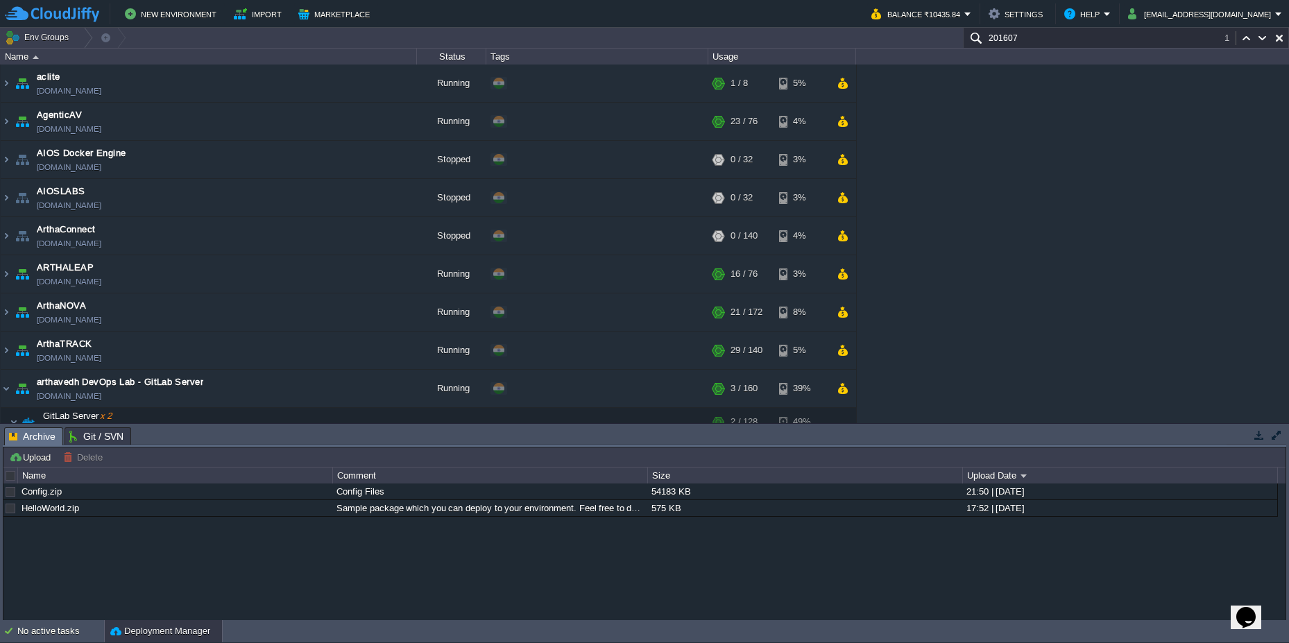
scroll to position [258, 0]
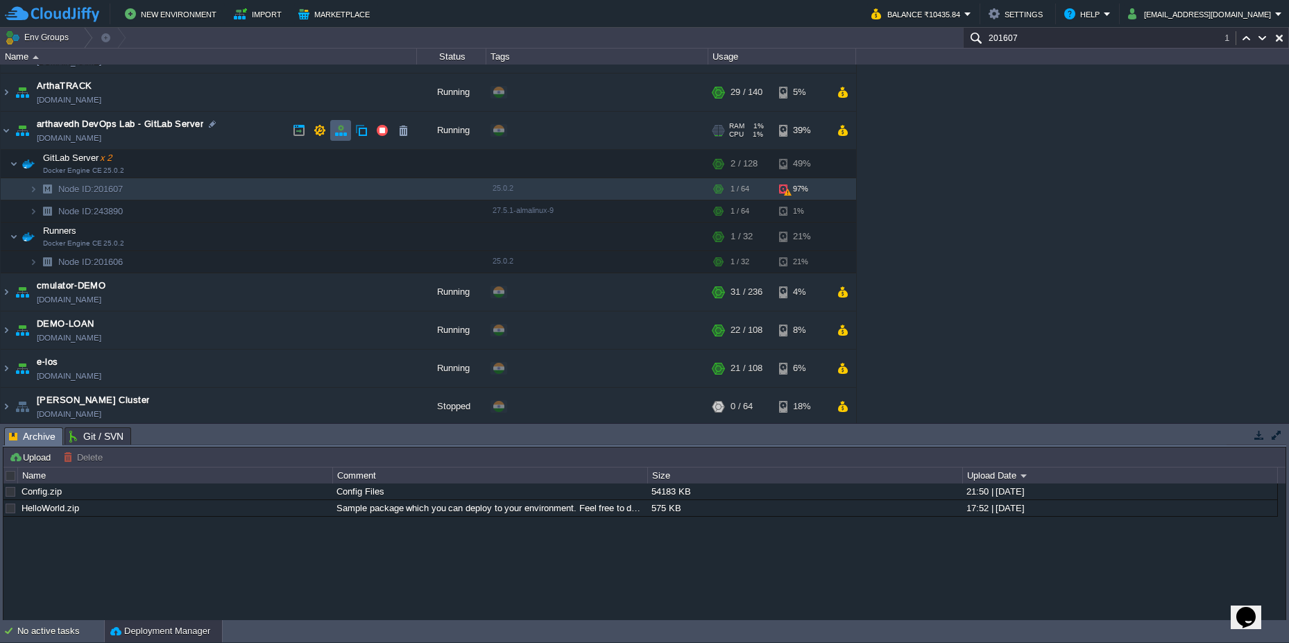
click at [341, 135] on button "button" at bounding box center [340, 130] width 12 height 12
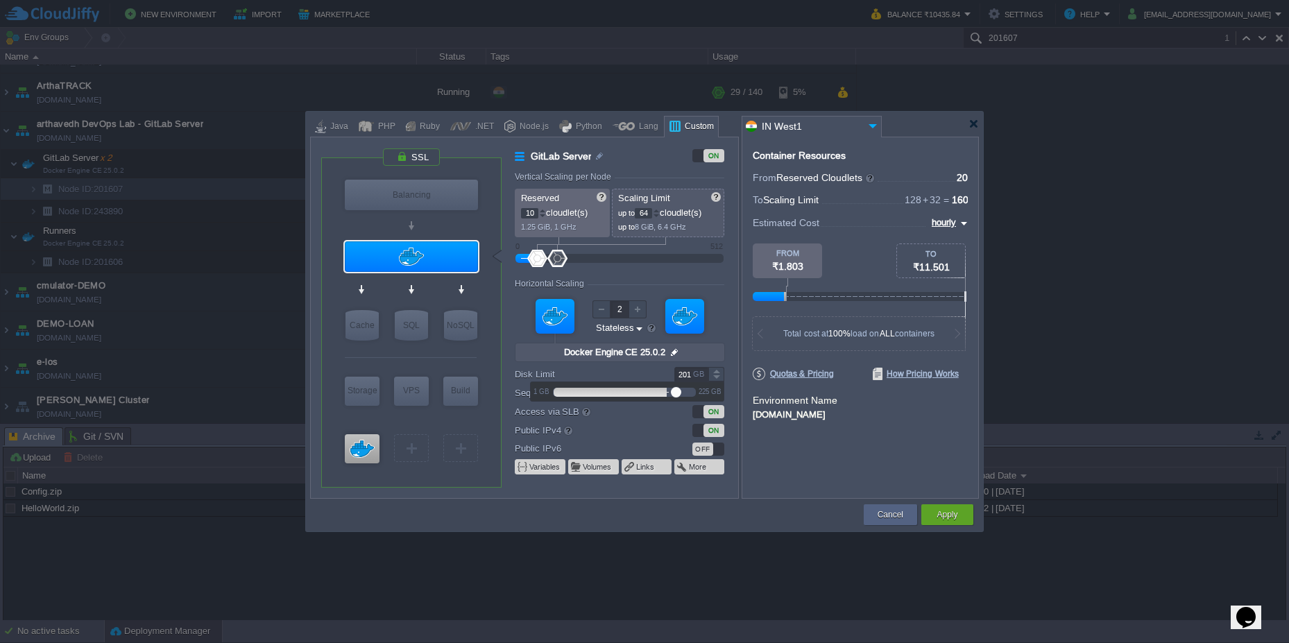
click at [716, 369] on div at bounding box center [716, 370] width 16 height 7
type input "225"
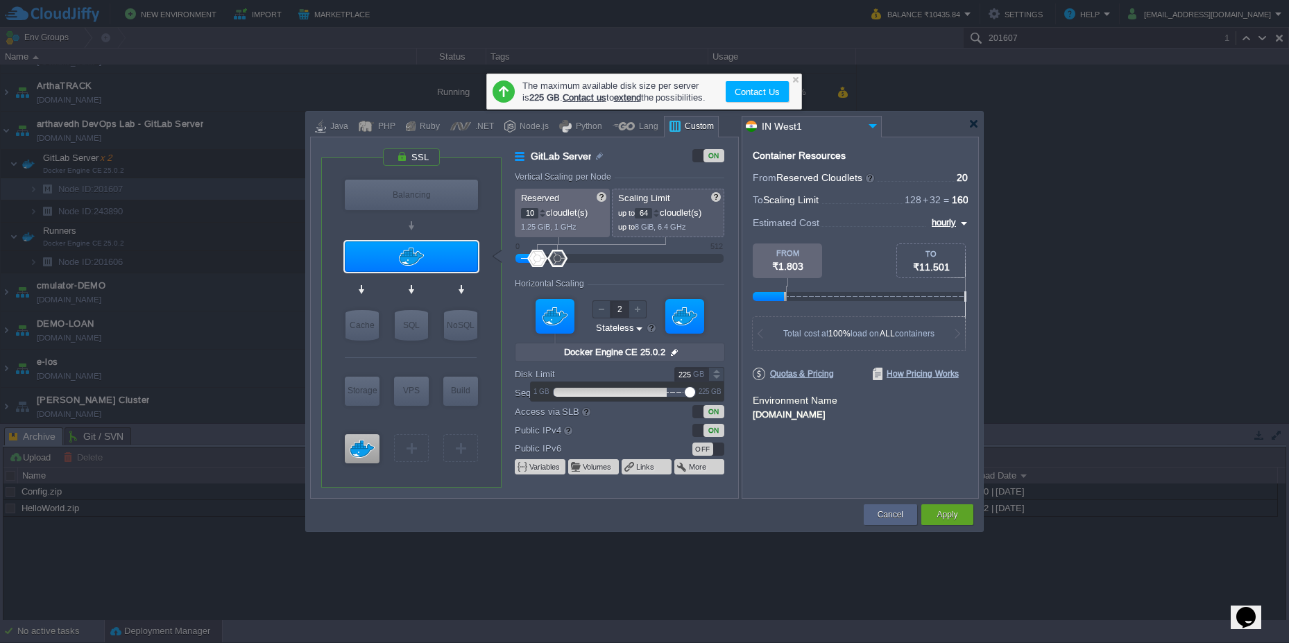
drag, startPoint x: 674, startPoint y: 389, endPoint x: 710, endPoint y: 390, distance: 36.8
click at [710, 390] on div "1 GB 225 GB" at bounding box center [627, 391] width 193 height 19
click at [960, 509] on div "Apply" at bounding box center [947, 514] width 31 height 21
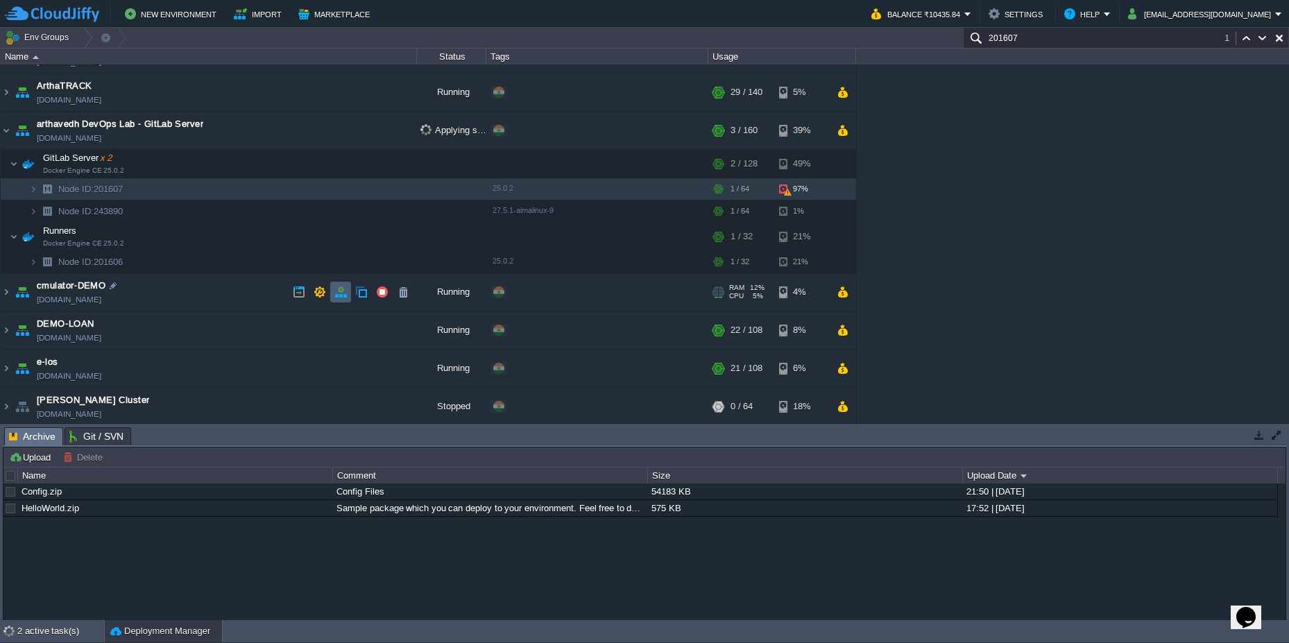
click at [341, 296] on button "button" at bounding box center [340, 292] width 12 height 12
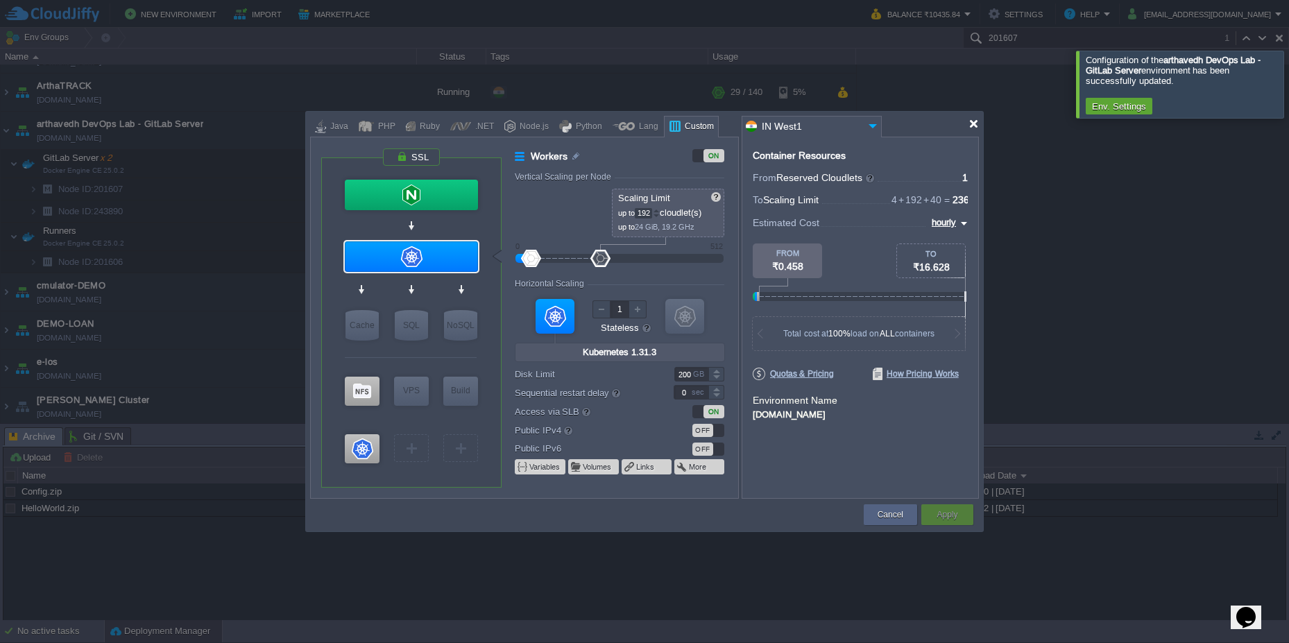
click at [968, 124] on div at bounding box center [973, 124] width 10 height 10
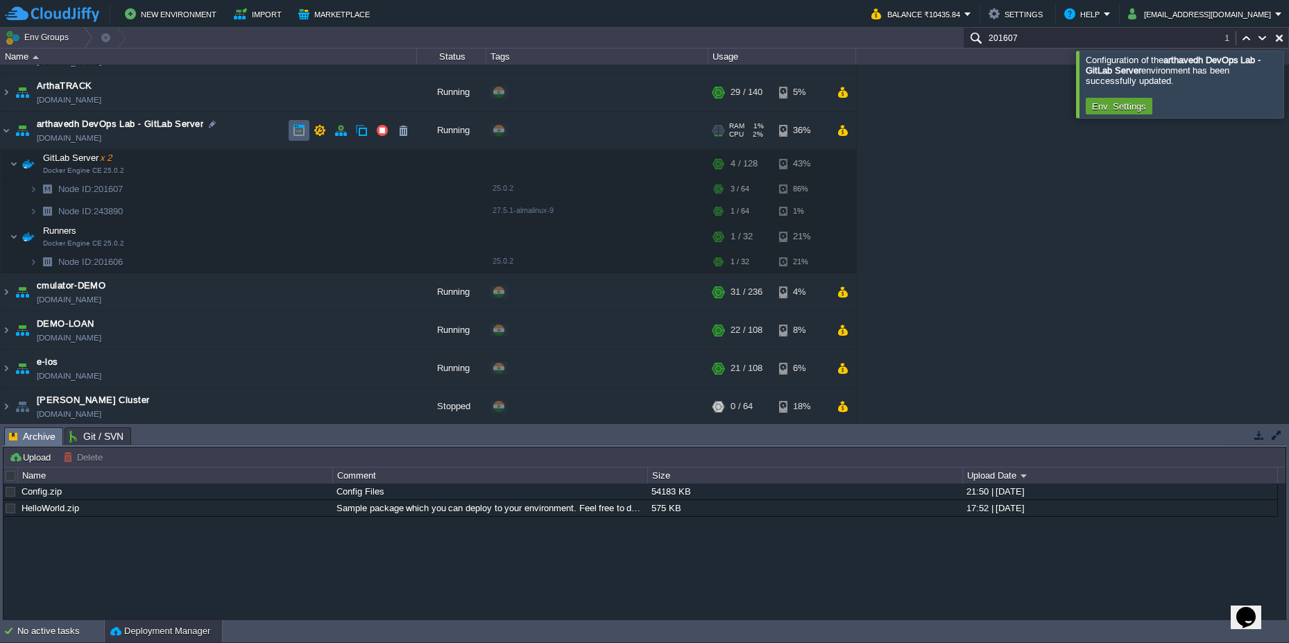
click at [291, 131] on td at bounding box center [299, 130] width 21 height 21
click at [343, 131] on button "button" at bounding box center [340, 130] width 12 height 12
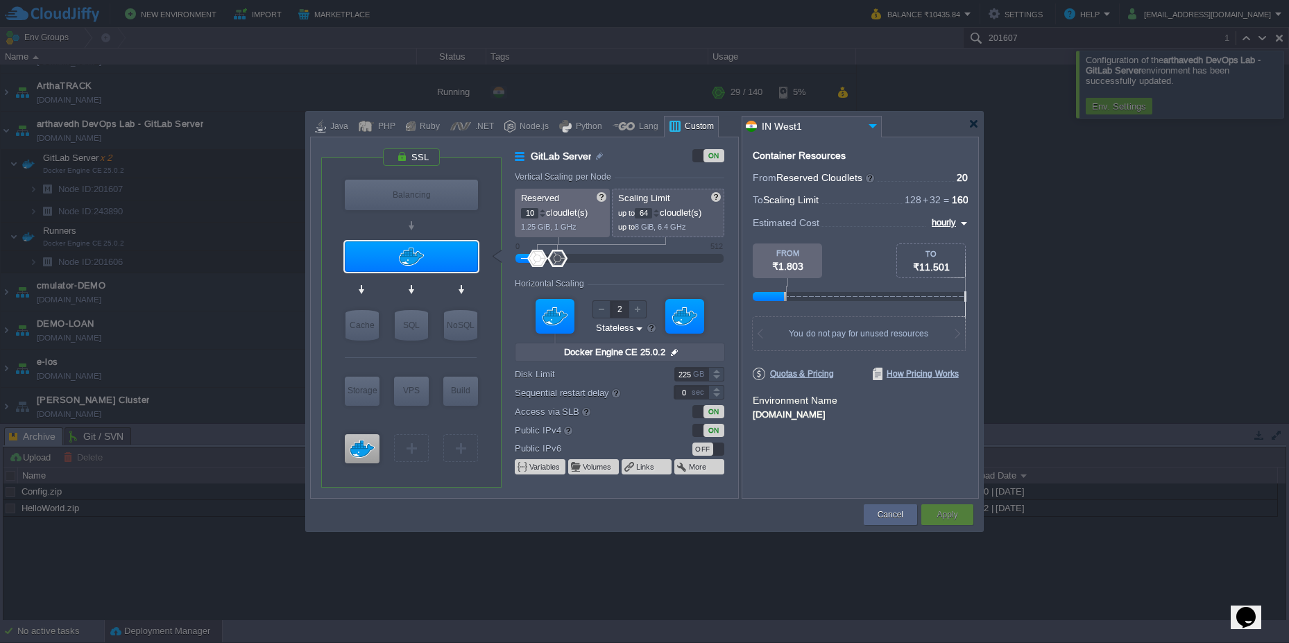
type input "Docker Image"
click at [973, 124] on div at bounding box center [973, 124] width 10 height 10
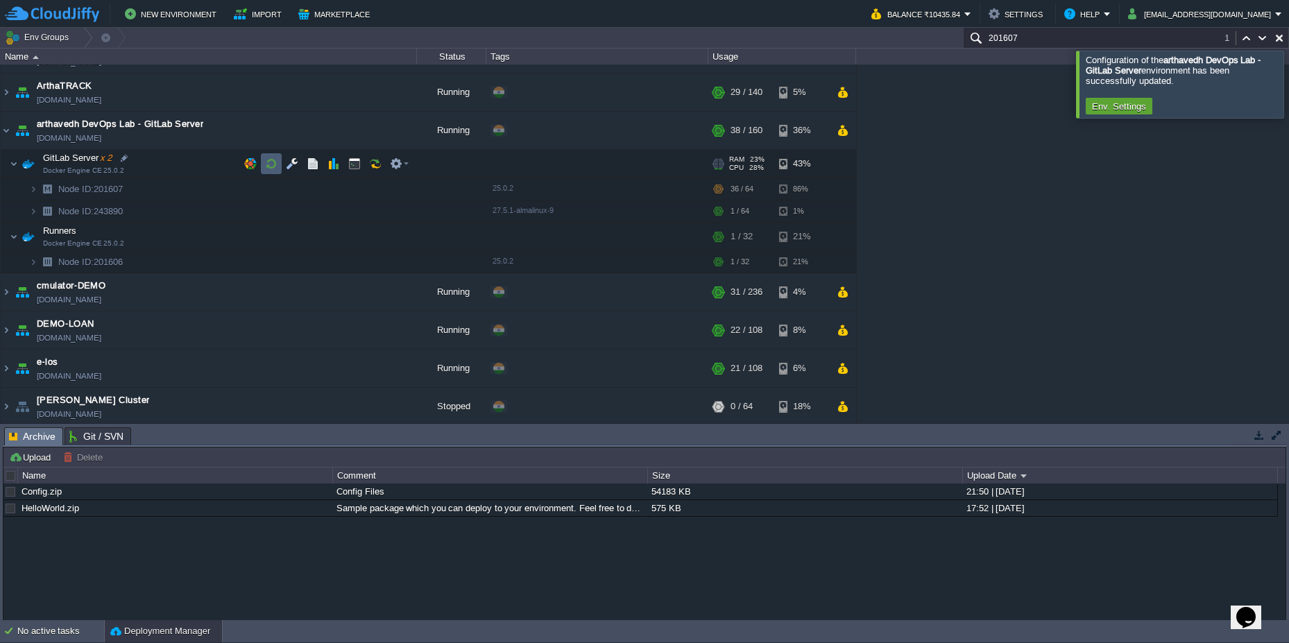
click at [272, 167] on button "button" at bounding box center [271, 163] width 12 height 12
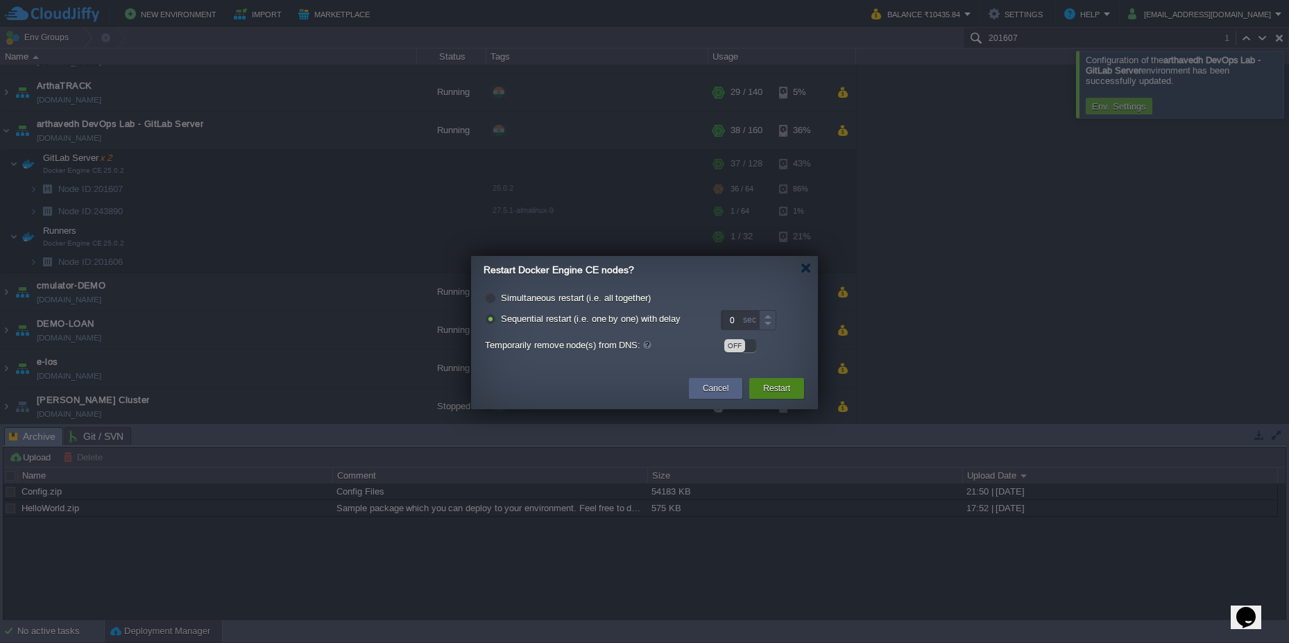
click at [775, 390] on button "Restart" at bounding box center [776, 389] width 27 height 14
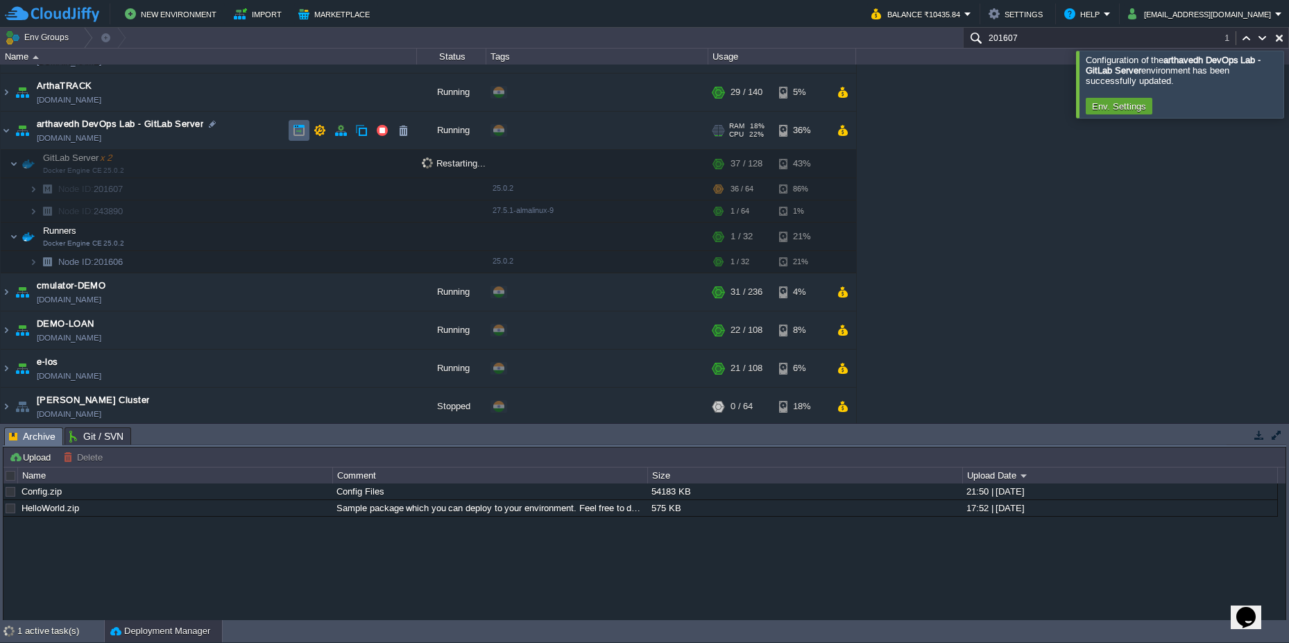
click at [302, 129] on button "button" at bounding box center [299, 130] width 12 height 12
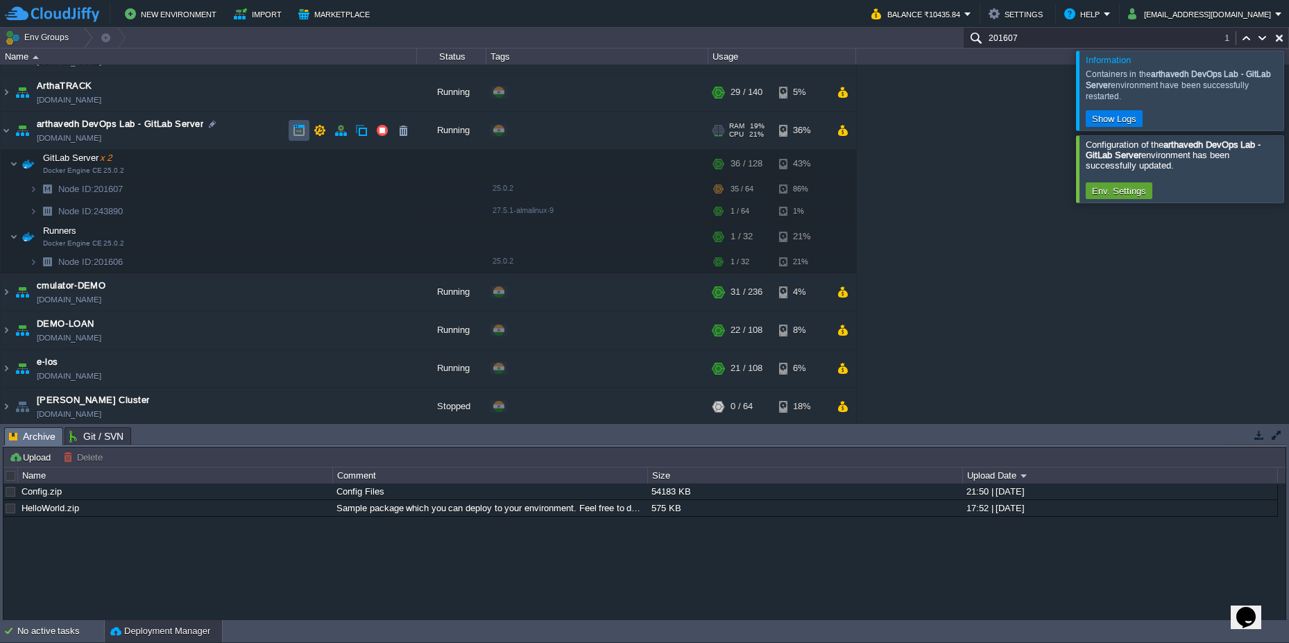
click at [300, 136] on button "button" at bounding box center [299, 130] width 12 height 12
click at [342, 92] on button "button" at bounding box center [340, 92] width 12 height 12
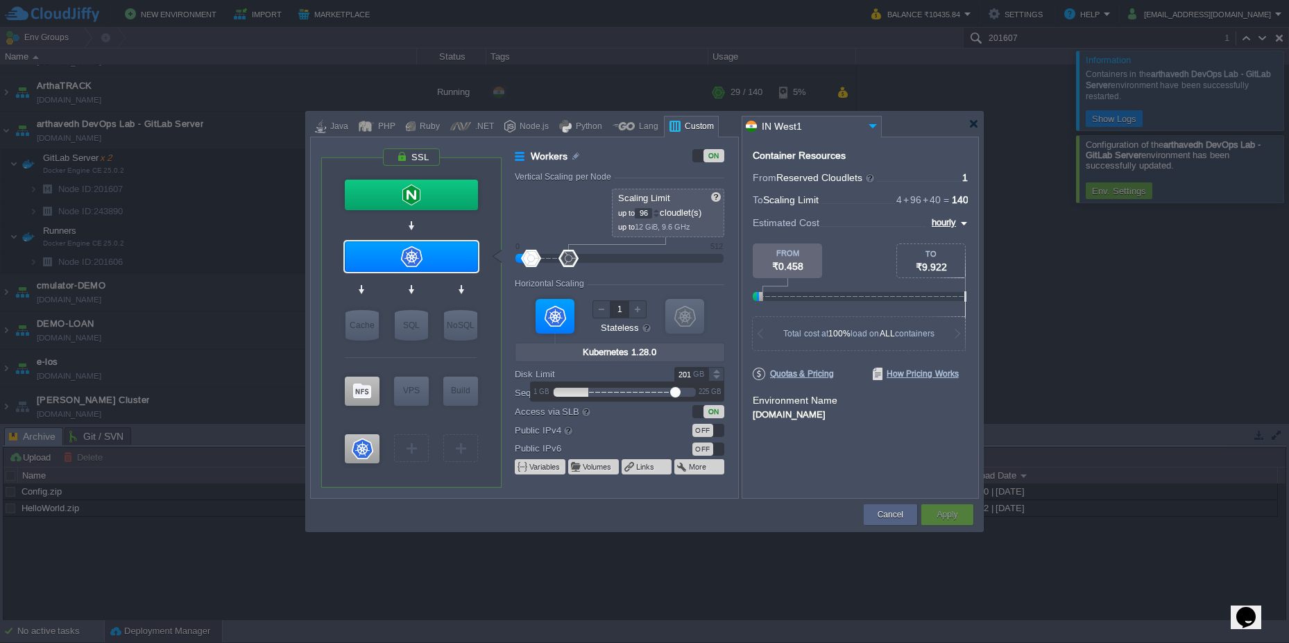
click at [717, 372] on div at bounding box center [716, 370] width 16 height 7
type input "127"
drag, startPoint x: 676, startPoint y: 392, endPoint x: 633, endPoint y: 394, distance: 43.8
click at [633, 394] on div at bounding box center [633, 392] width 10 height 10
click at [893, 514] on button "Cancel" at bounding box center [891, 515] width 26 height 14
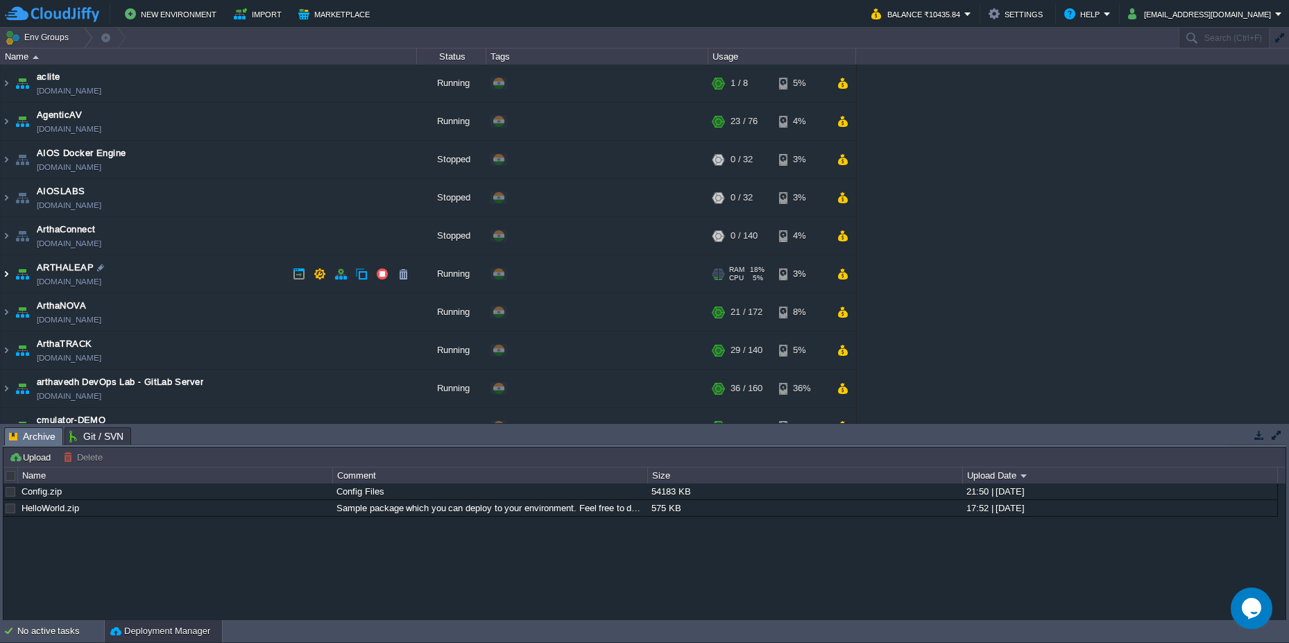
click at [8, 276] on img at bounding box center [6, 273] width 11 height 37
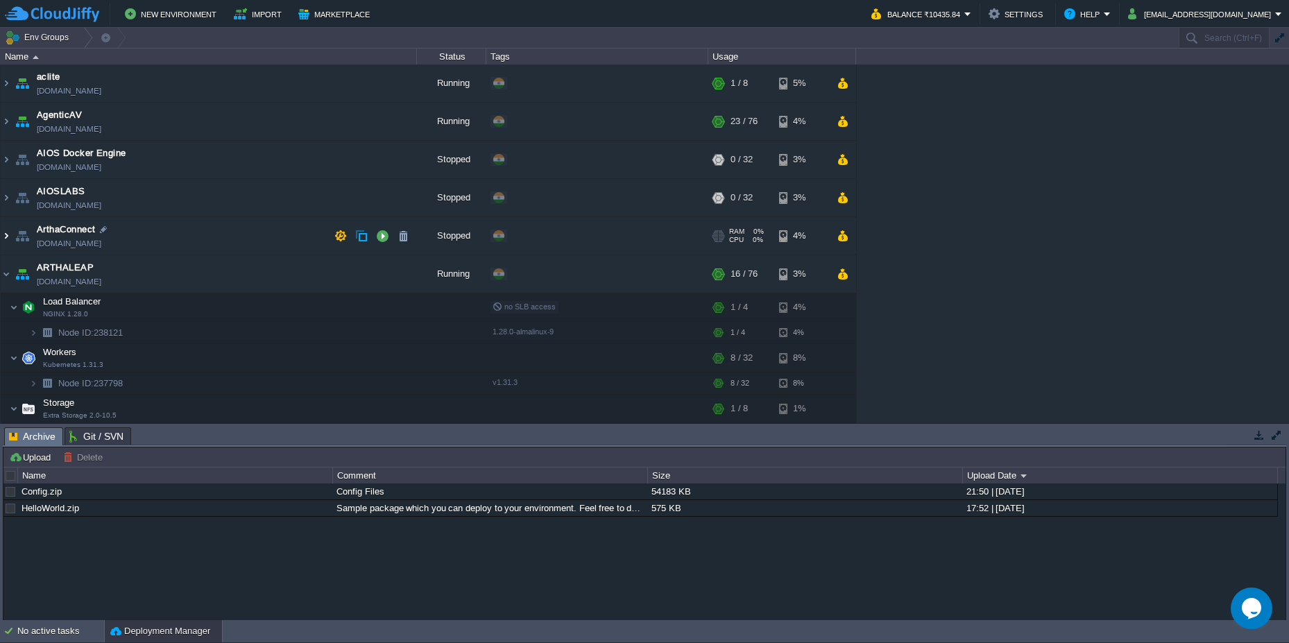
click at [10, 233] on img at bounding box center [6, 235] width 11 height 37
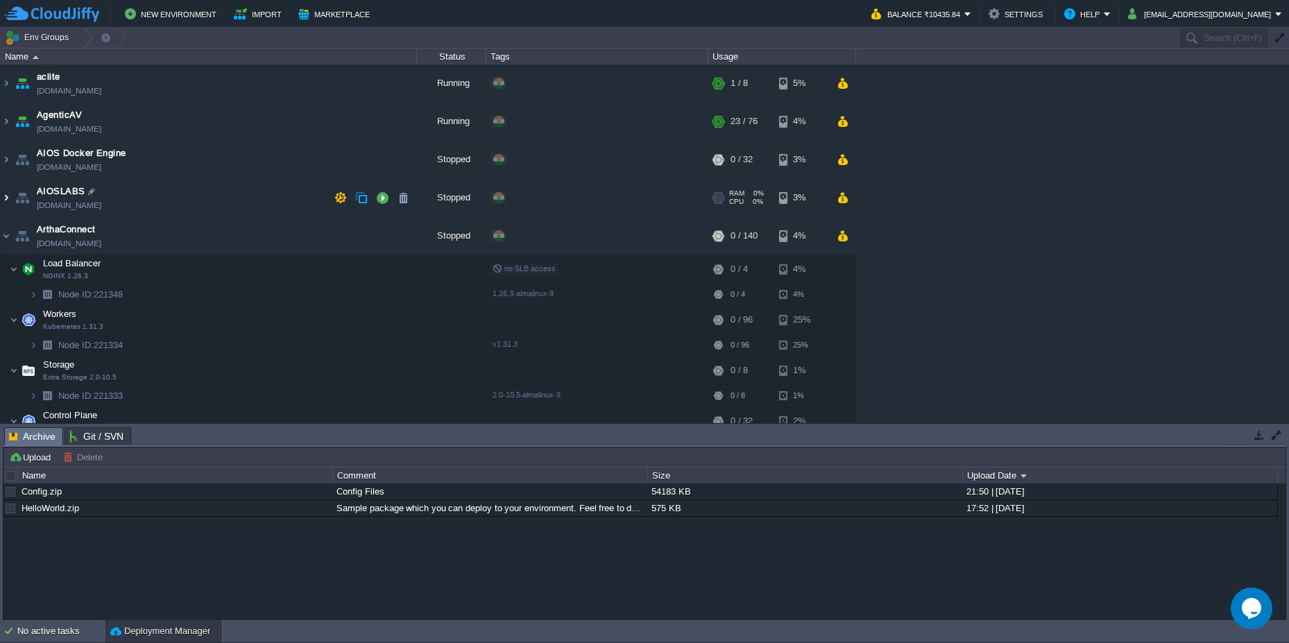
click at [10, 196] on img at bounding box center [6, 197] width 11 height 37
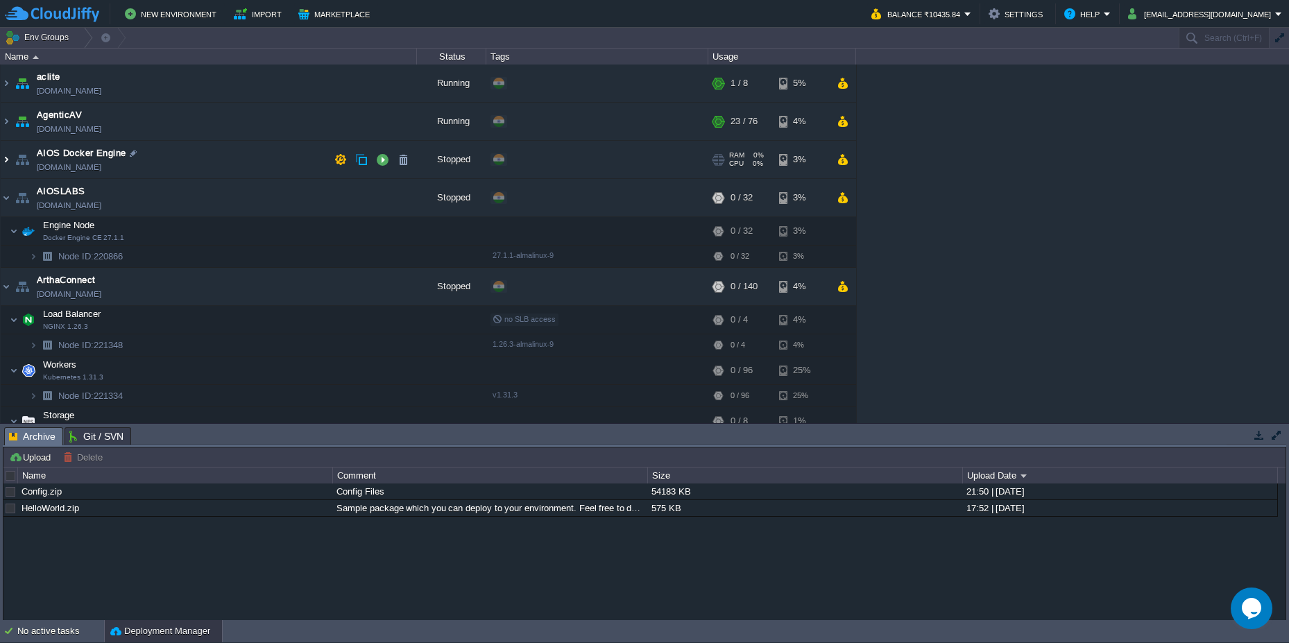
click at [10, 155] on img at bounding box center [6, 159] width 11 height 37
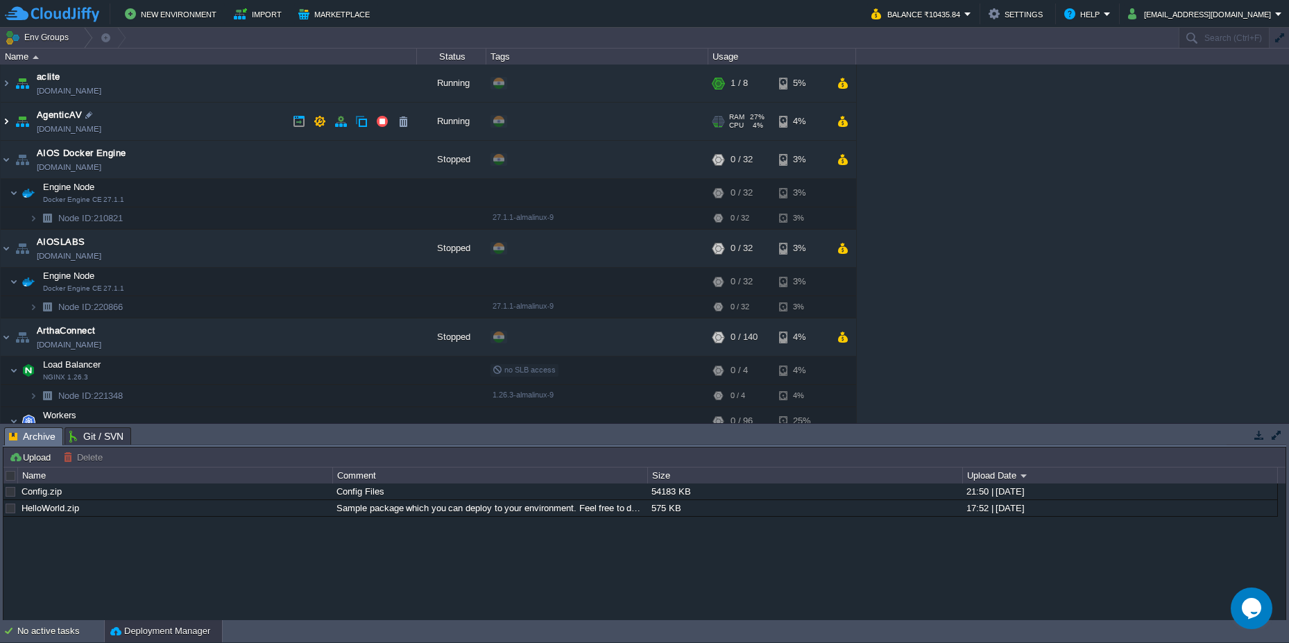
click at [7, 112] on img at bounding box center [6, 121] width 11 height 37
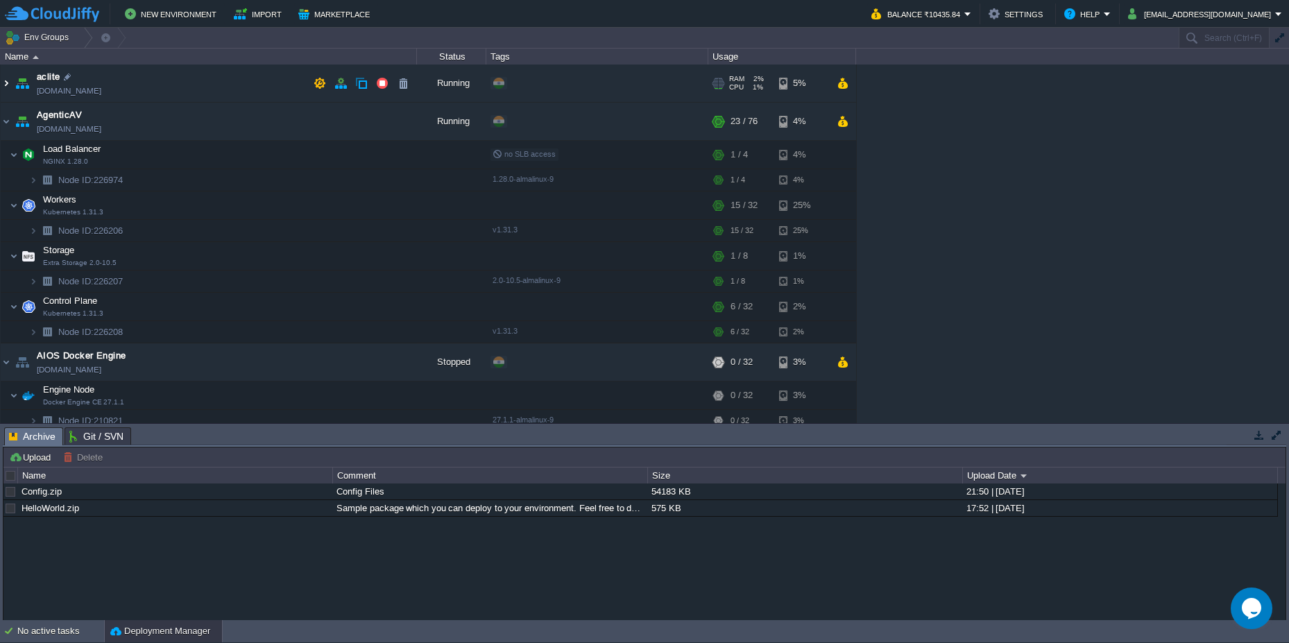
click at [5, 74] on img at bounding box center [6, 83] width 11 height 37
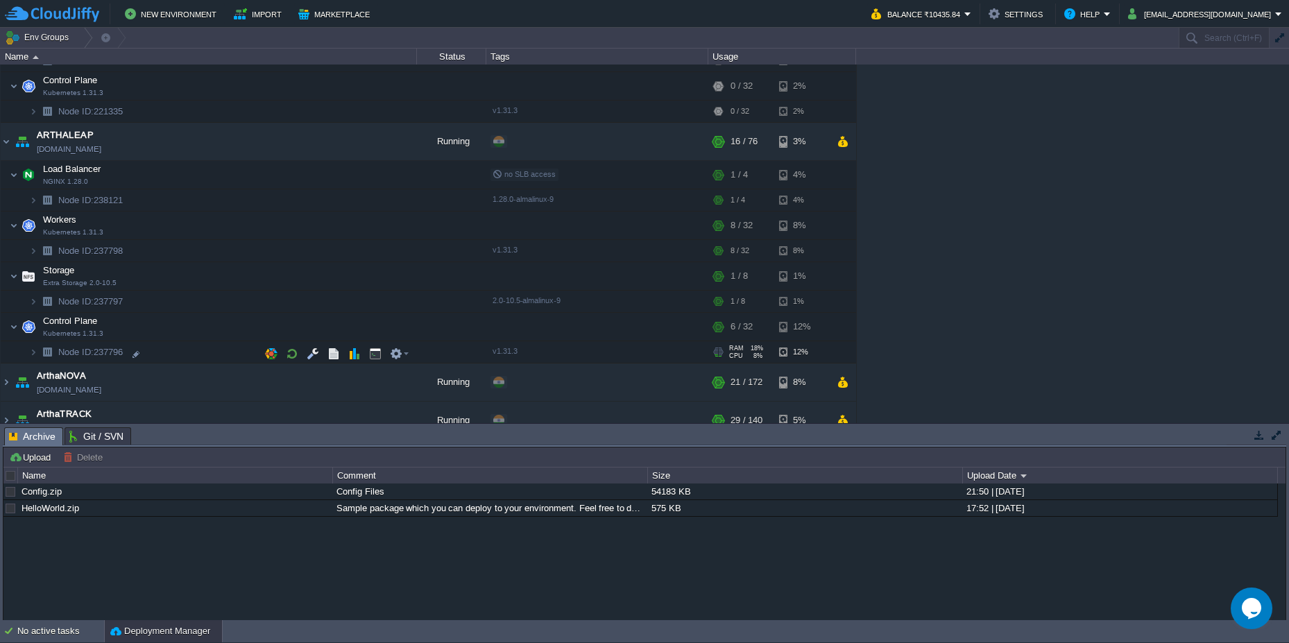
scroll to position [832, 0]
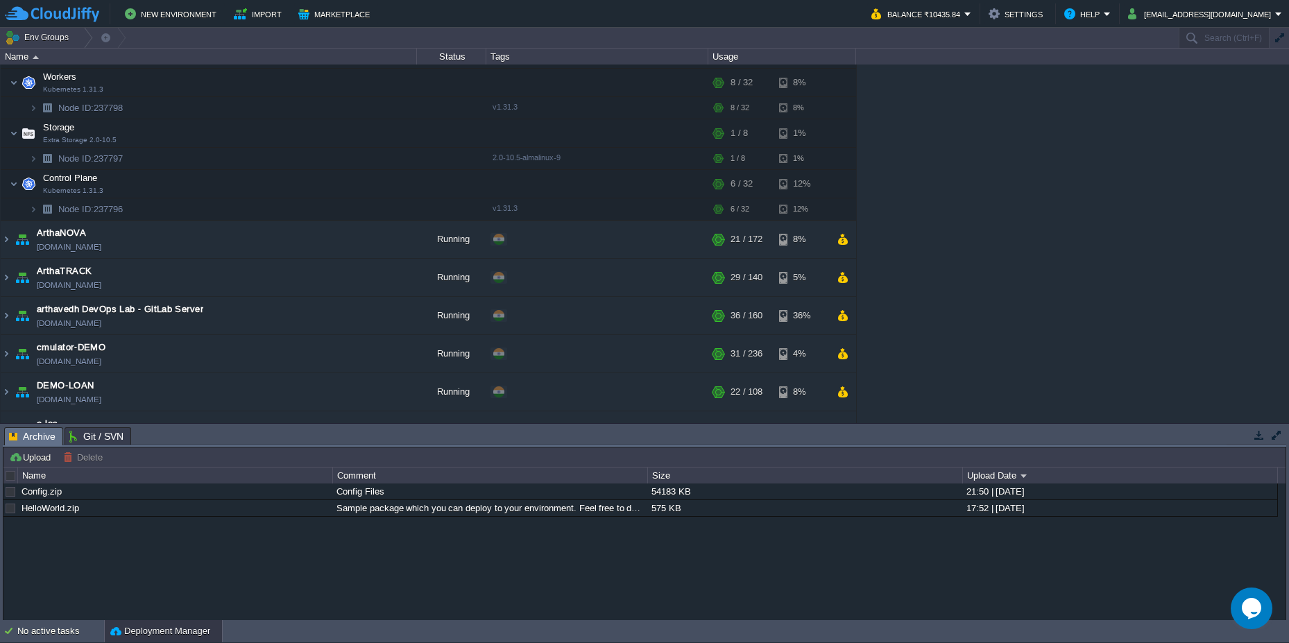
click at [2, 239] on img at bounding box center [6, 239] width 11 height 37
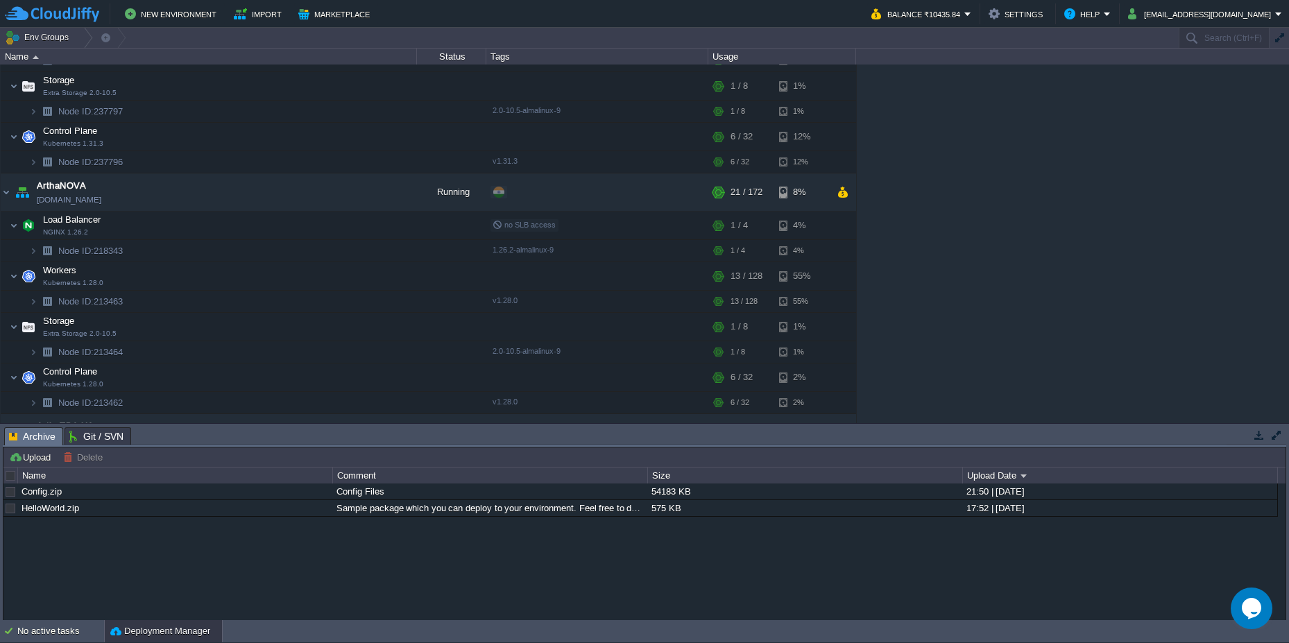
scroll to position [999, 0]
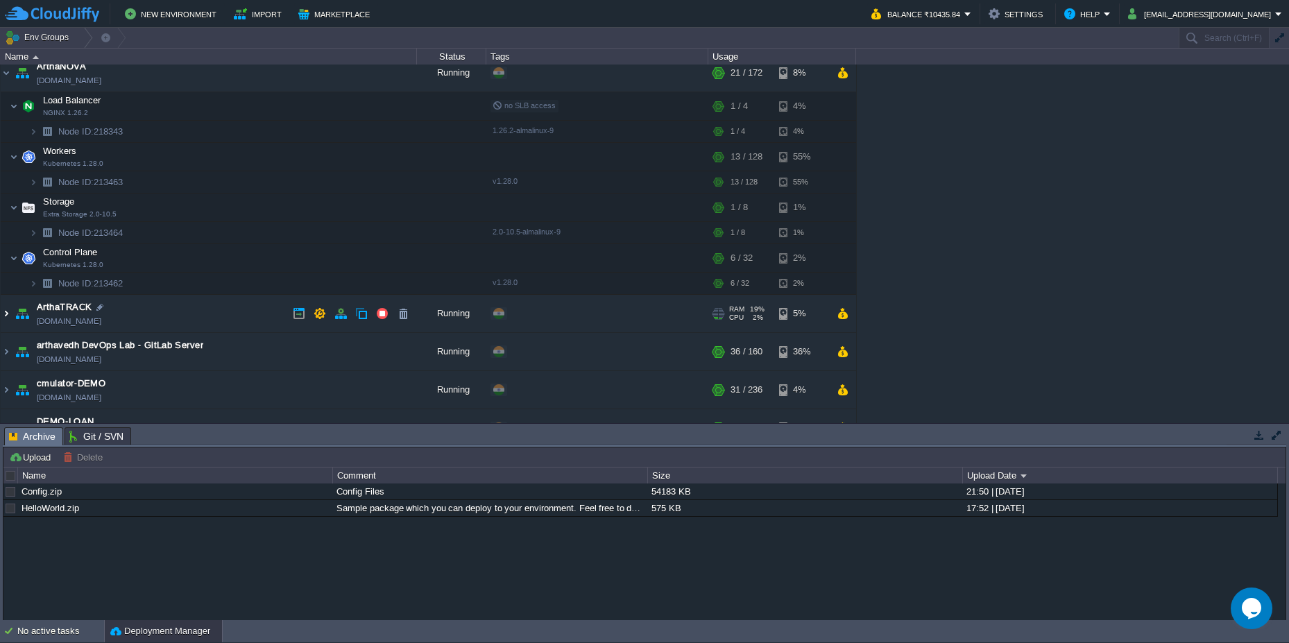
click at [6, 318] on img at bounding box center [6, 313] width 11 height 37
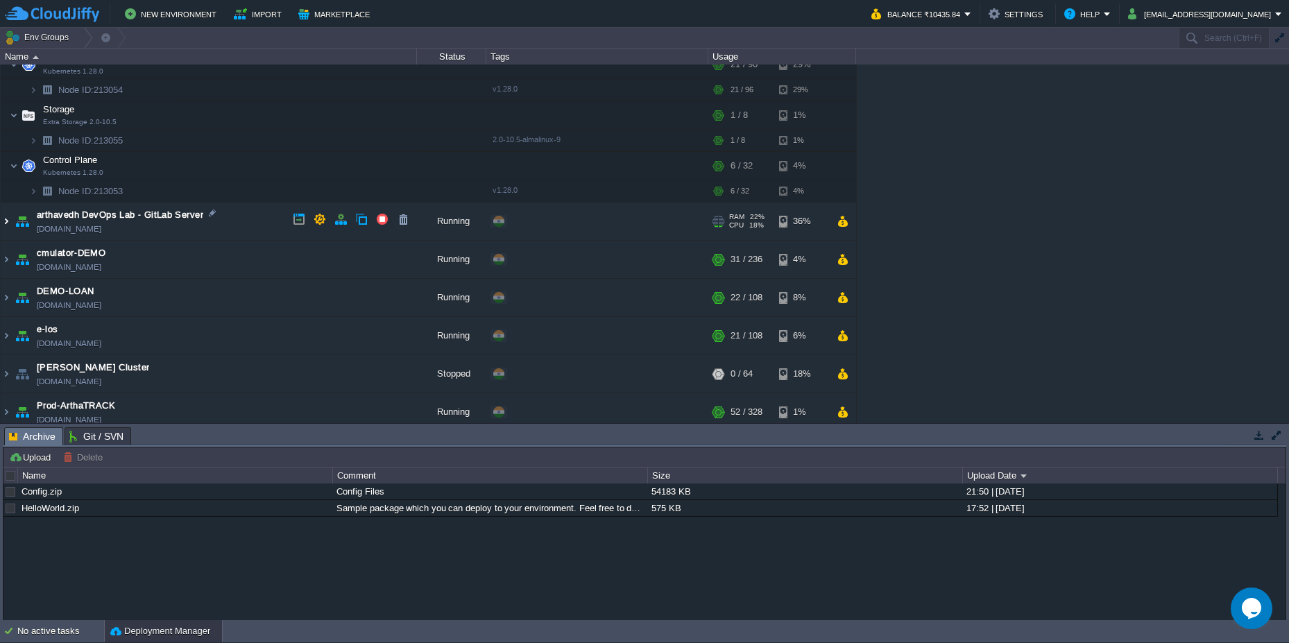
click at [4, 219] on img at bounding box center [6, 221] width 11 height 37
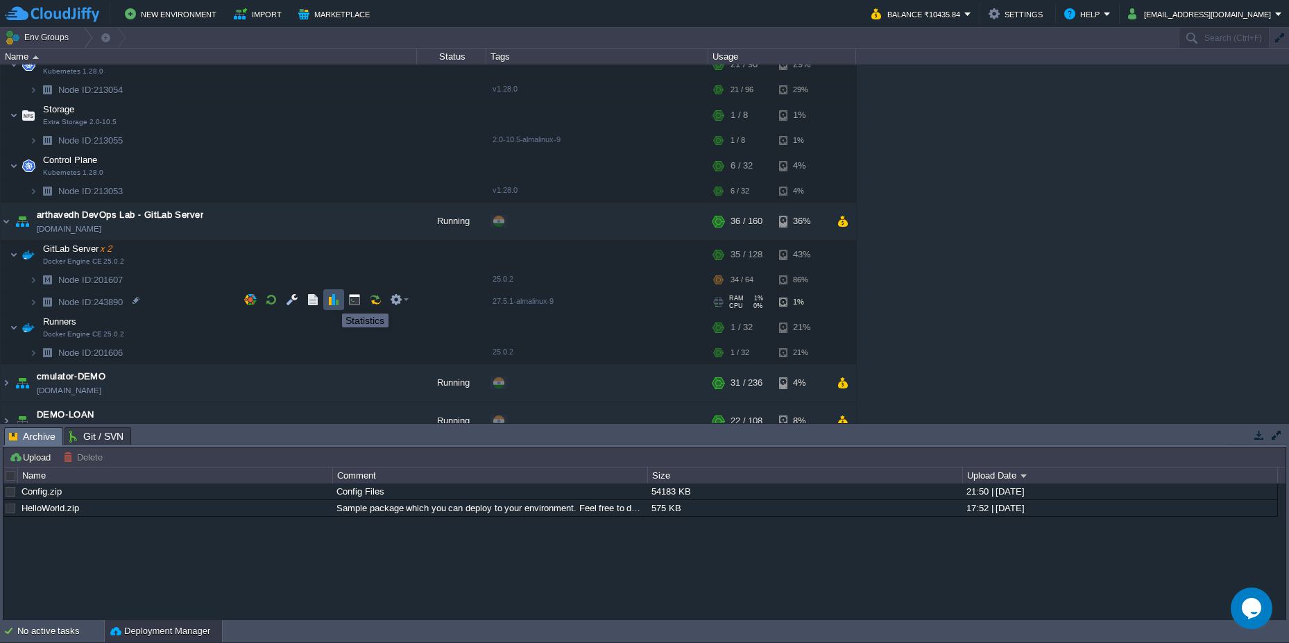
click at [332, 301] on button "button" at bounding box center [333, 299] width 12 height 12
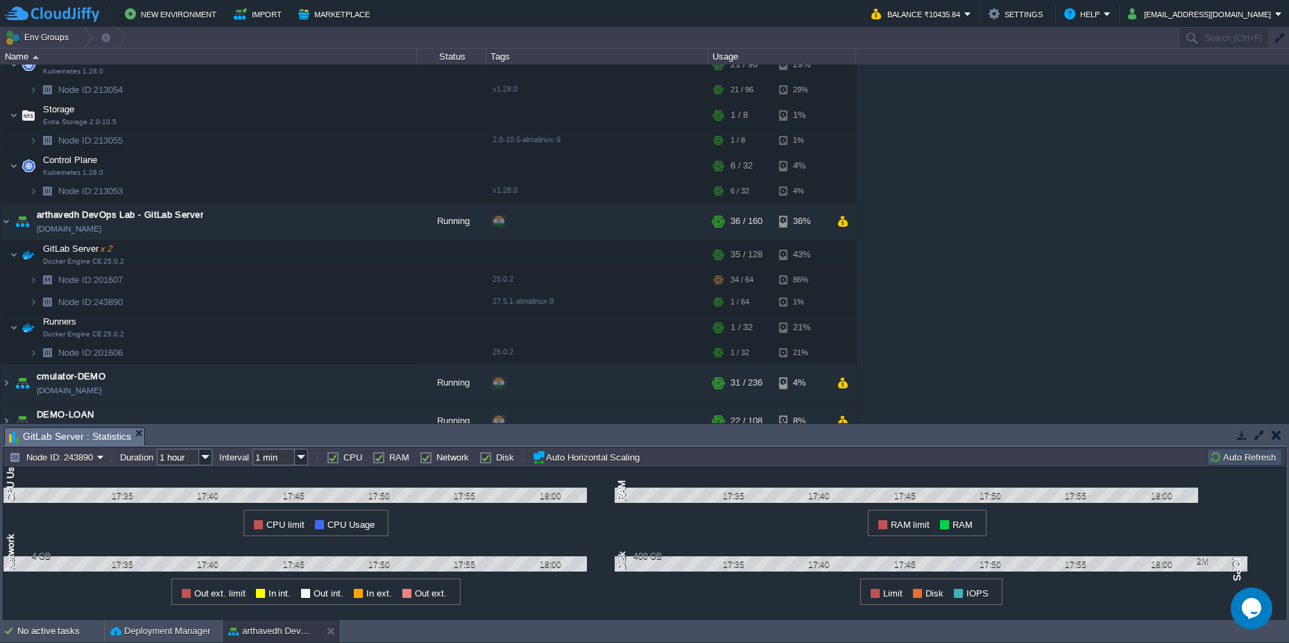
click at [343, 458] on label "CPU" at bounding box center [352, 457] width 19 height 10
click at [335, 458] on input "CPU" at bounding box center [331, 457] width 9 height 9
checkbox input "false"
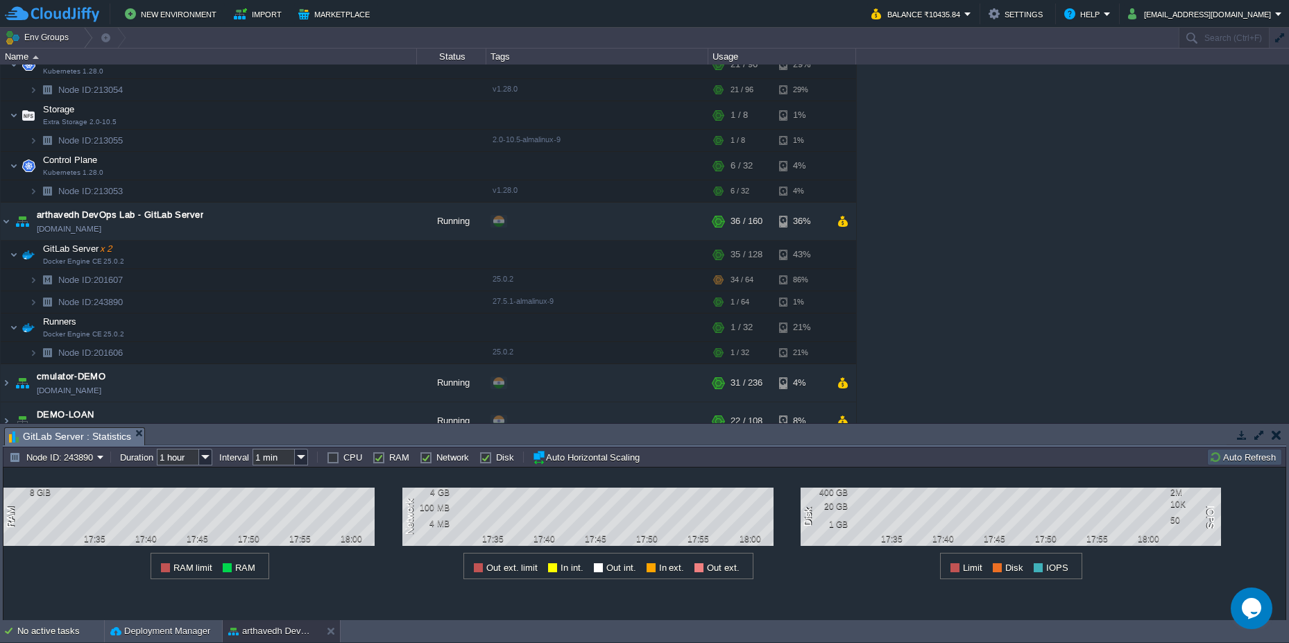
click at [389, 459] on label "RAM" at bounding box center [399, 457] width 20 height 10
click at [379, 459] on input "RAM" at bounding box center [377, 457] width 9 height 9
checkbox input "false"
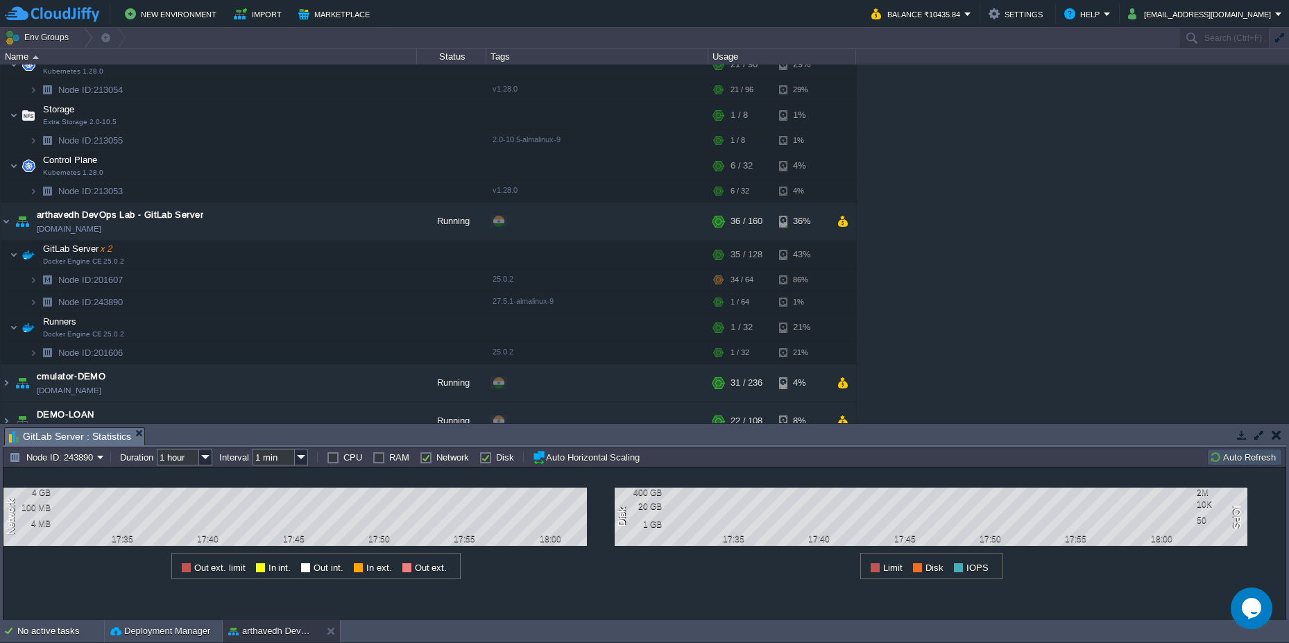
click at [436, 461] on label "Network" at bounding box center [452, 457] width 33 height 10
click at [429, 461] on input "Network" at bounding box center [424, 457] width 9 height 9
checkbox input "false"
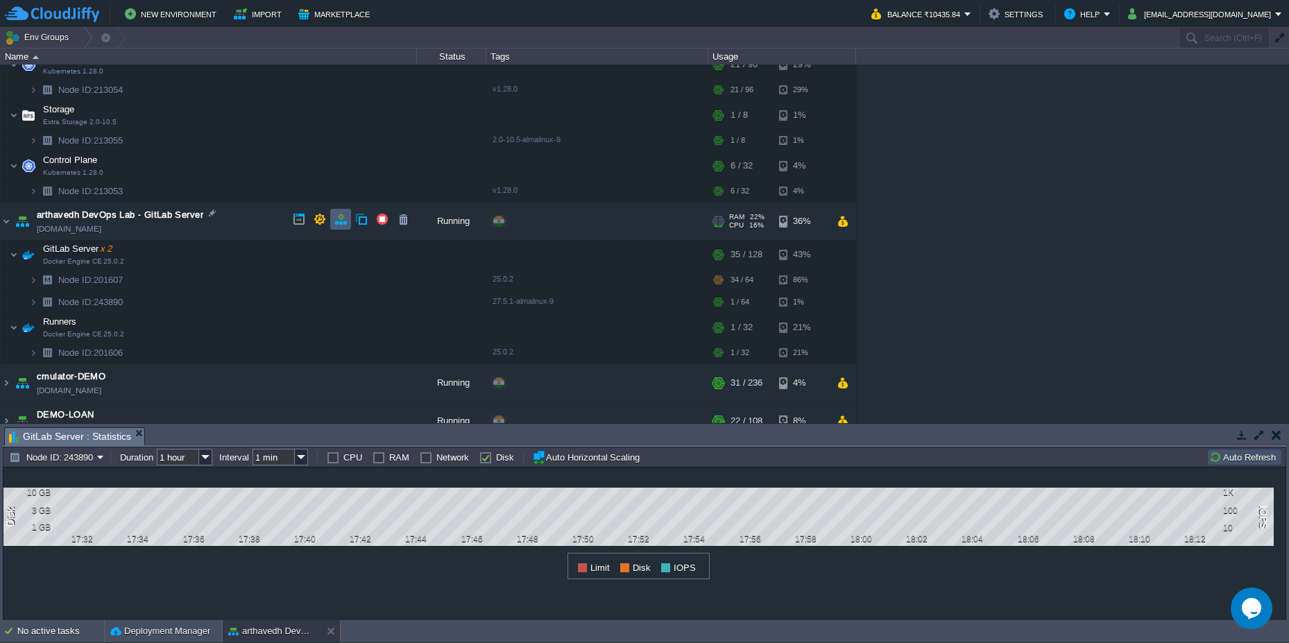
click at [339, 224] on button "button" at bounding box center [340, 219] width 12 height 12
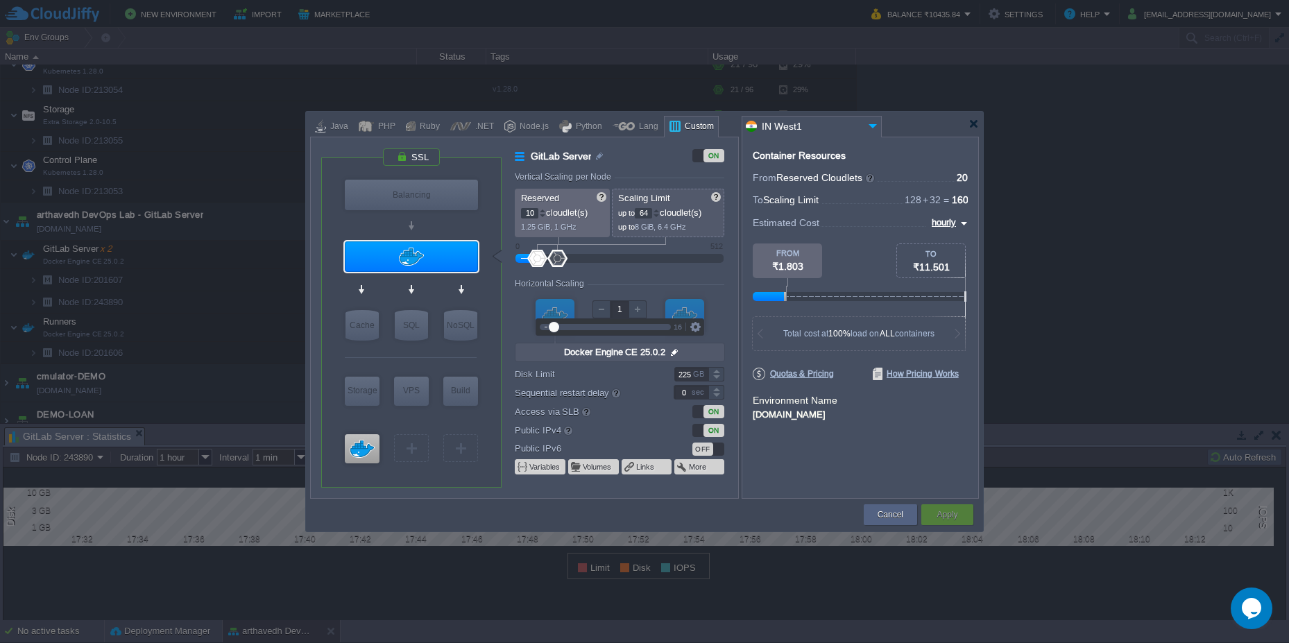
click at [600, 314] on div at bounding box center [601, 309] width 18 height 18
click at [692, 310] on div "VM" at bounding box center [685, 316] width 40 height 51
click at [690, 316] on div at bounding box center [684, 316] width 39 height 35
click at [690, 323] on div at bounding box center [684, 316] width 39 height 35
click at [639, 309] on div at bounding box center [637, 309] width 18 height 18
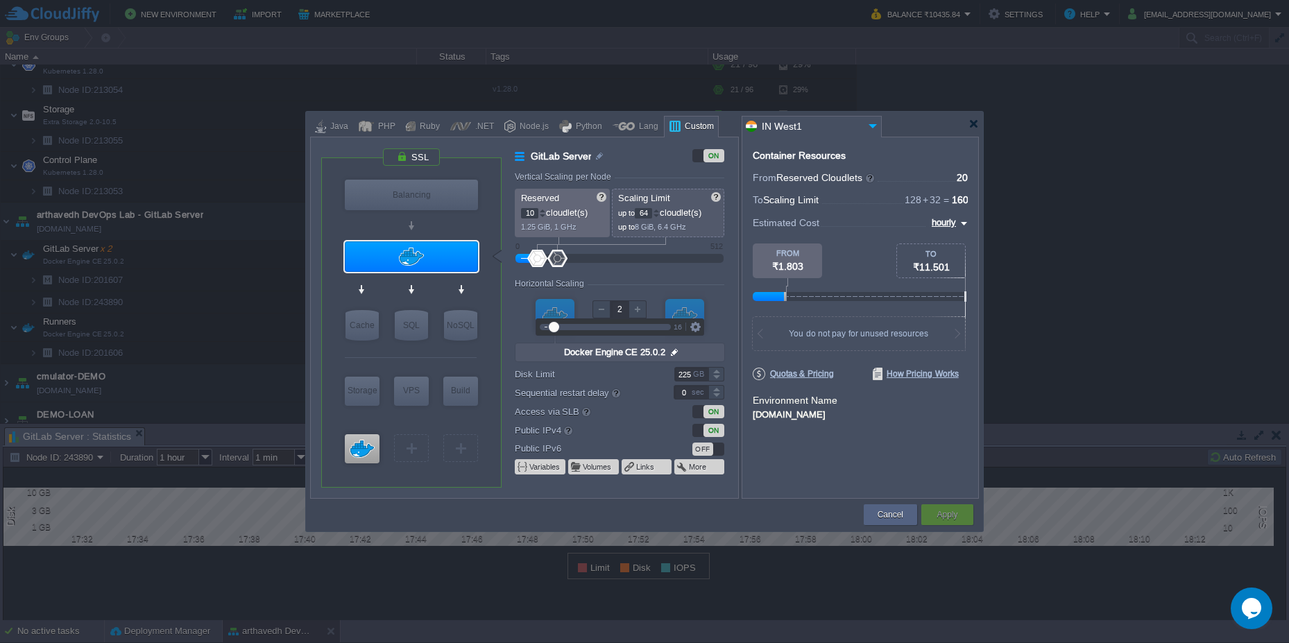
type input "1"
click at [601, 306] on div at bounding box center [601, 309] width 18 height 18
click at [1120, 373] on div at bounding box center [644, 321] width 1289 height 643
click at [558, 320] on div at bounding box center [555, 316] width 39 height 35
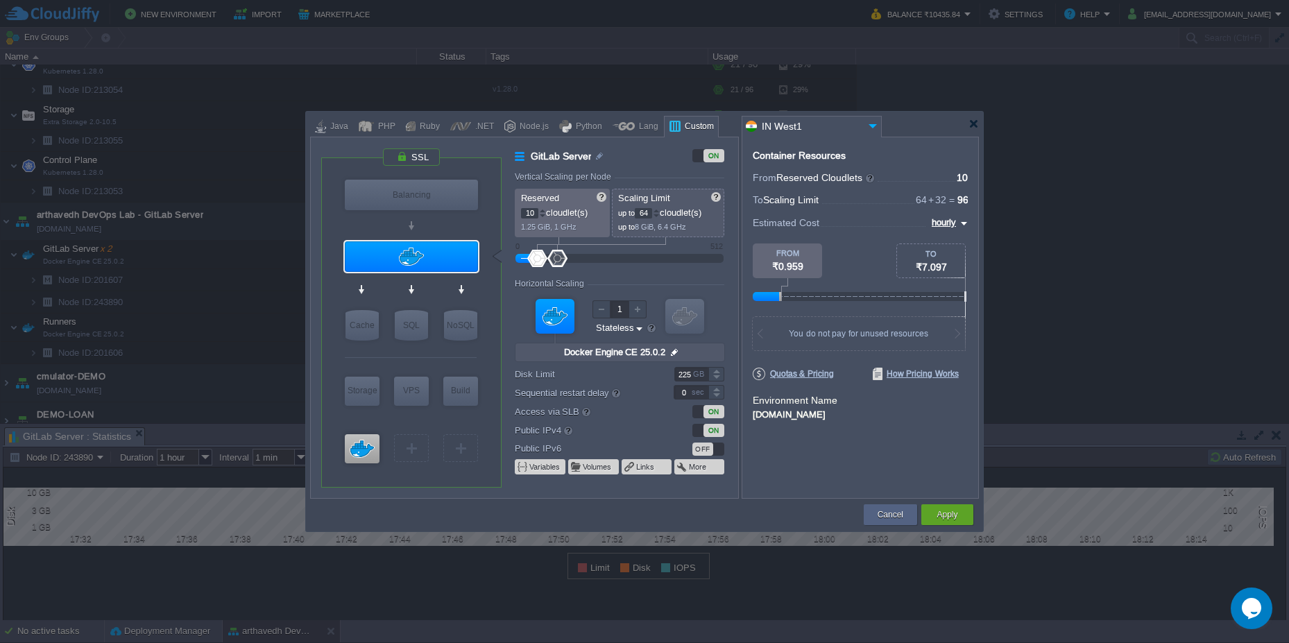
click at [556, 325] on div at bounding box center [555, 316] width 39 height 35
click at [555, 325] on div at bounding box center [555, 316] width 39 height 35
click at [975, 126] on div at bounding box center [973, 124] width 10 height 10
